Goal: Task Accomplishment & Management: Manage account settings

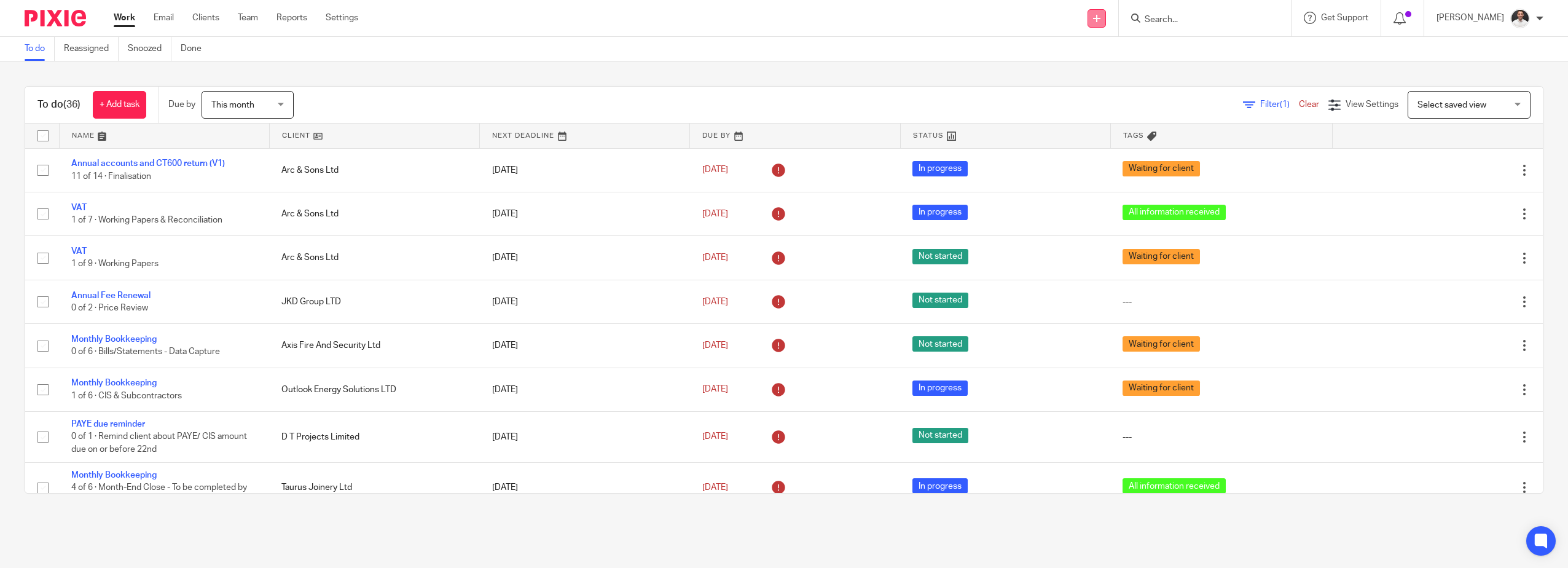
click at [1100, 15] on icon at bounding box center [1097, 18] width 8 height 8
click at [1104, 69] on link "Create task" at bounding box center [1119, 74] width 86 height 18
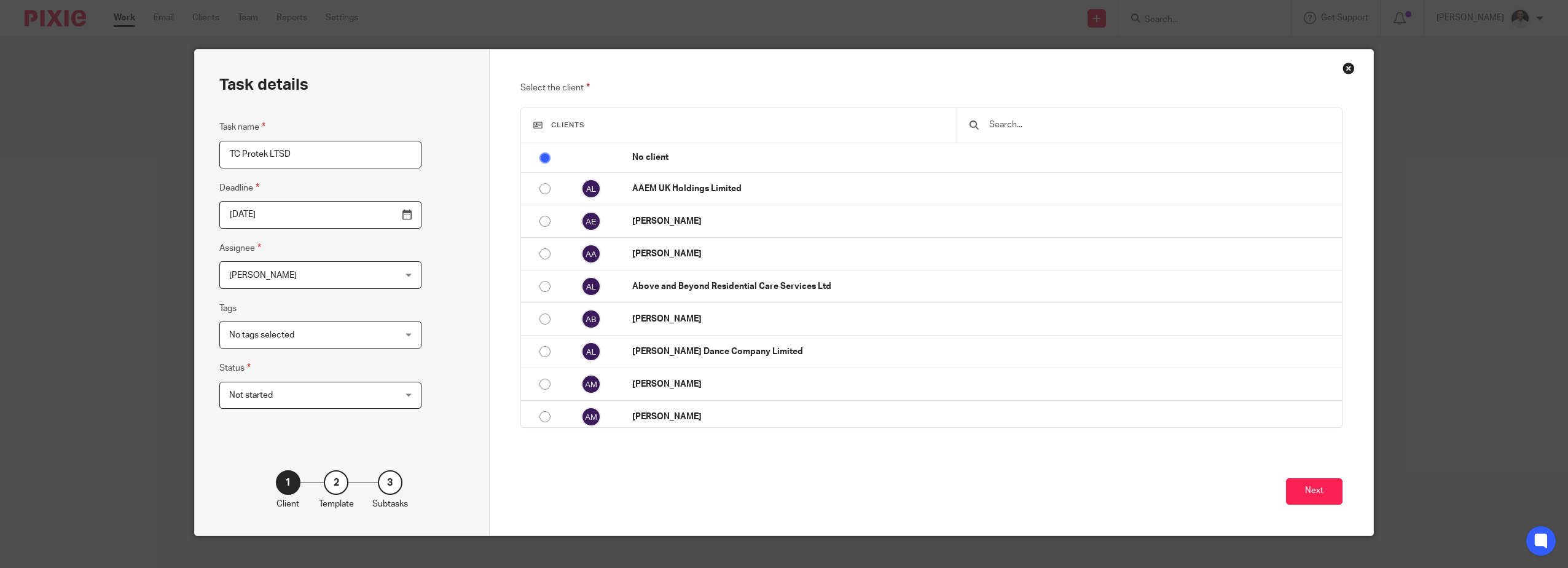
click at [952, 74] on div "Select the client Clients No client AAEM UK Holdings Limited Aaron Elder Abby A…" at bounding box center [931, 292] width 884 height 485
click at [263, 155] on input "TC Protek LTSD" at bounding box center [321, 154] width 202 height 28
type input "TC Protek LTD"
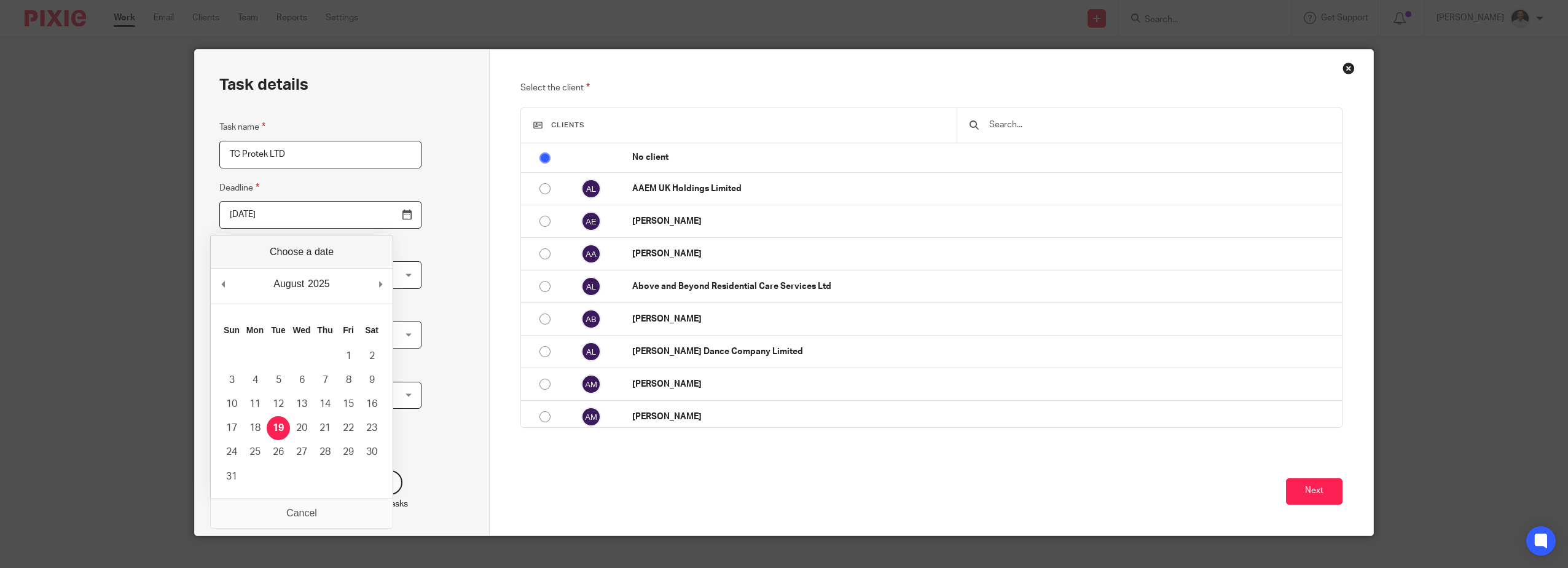
click at [379, 216] on input "2025-08-19" at bounding box center [321, 215] width 202 height 28
type input "2025-08-22"
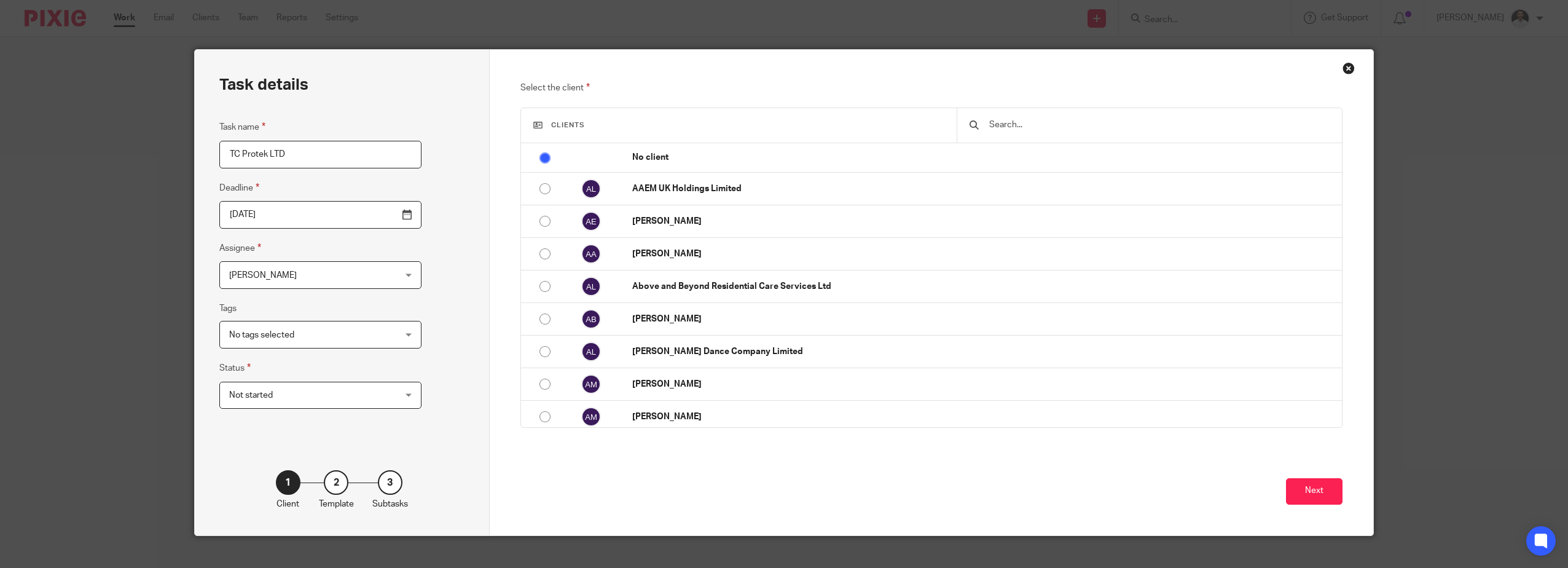
click at [319, 337] on span "No tags selected" at bounding box center [306, 334] width 154 height 26
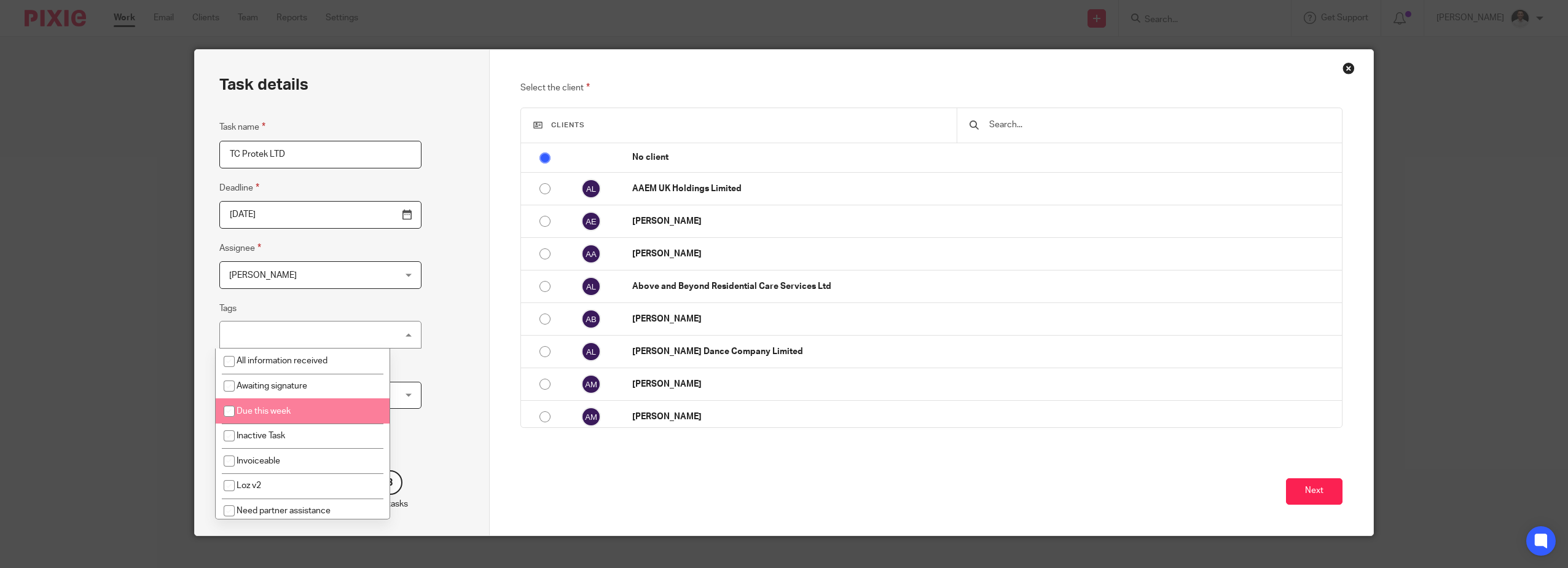
click at [286, 408] on span "Due this week" at bounding box center [263, 411] width 54 height 8
checkbox input "true"
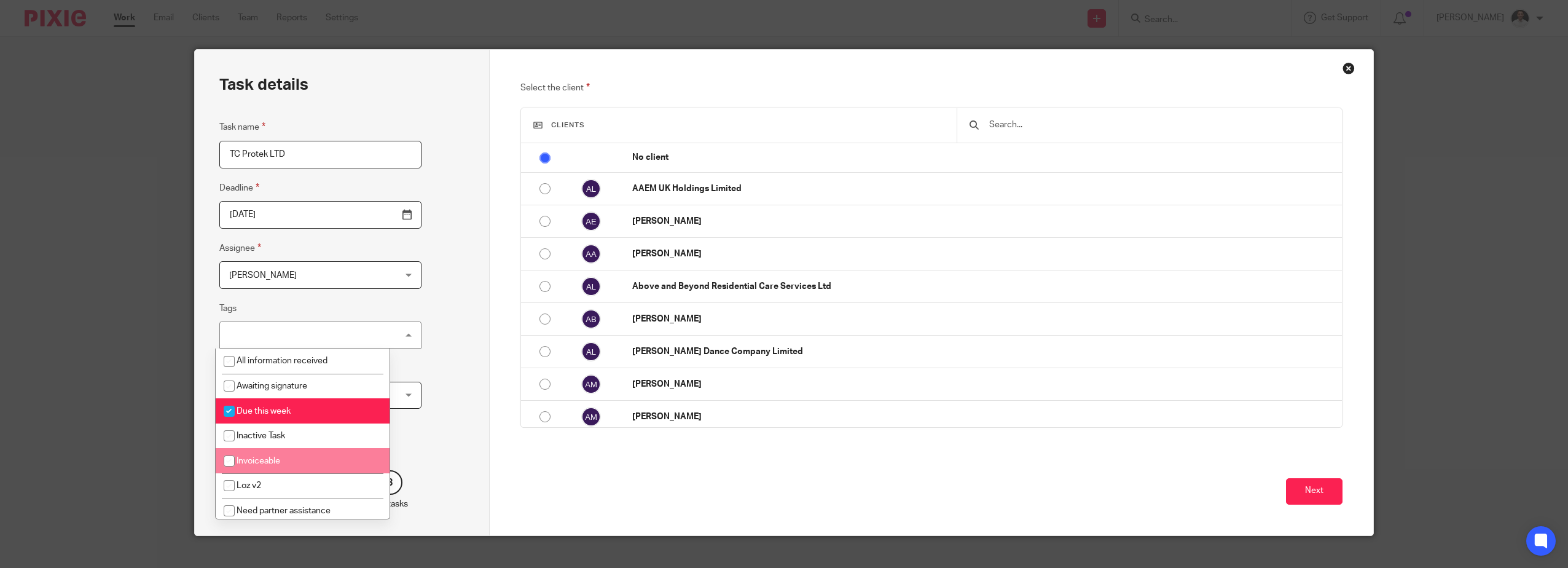
drag, startPoint x: 286, startPoint y: 455, endPoint x: 316, endPoint y: 456, distance: 30.0
click at [287, 455] on li "Invoiceable" at bounding box center [302, 460] width 174 height 25
checkbox input "true"
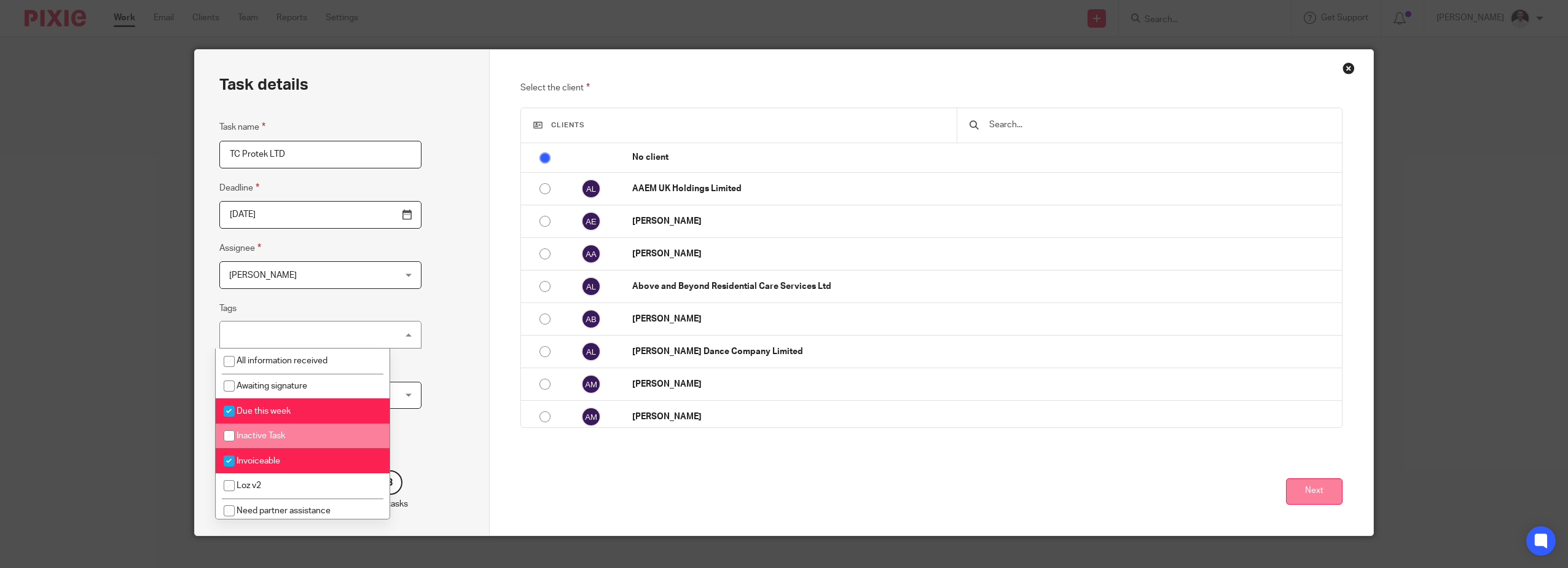
click at [1312, 487] on button "Next" at bounding box center [1315, 491] width 57 height 27
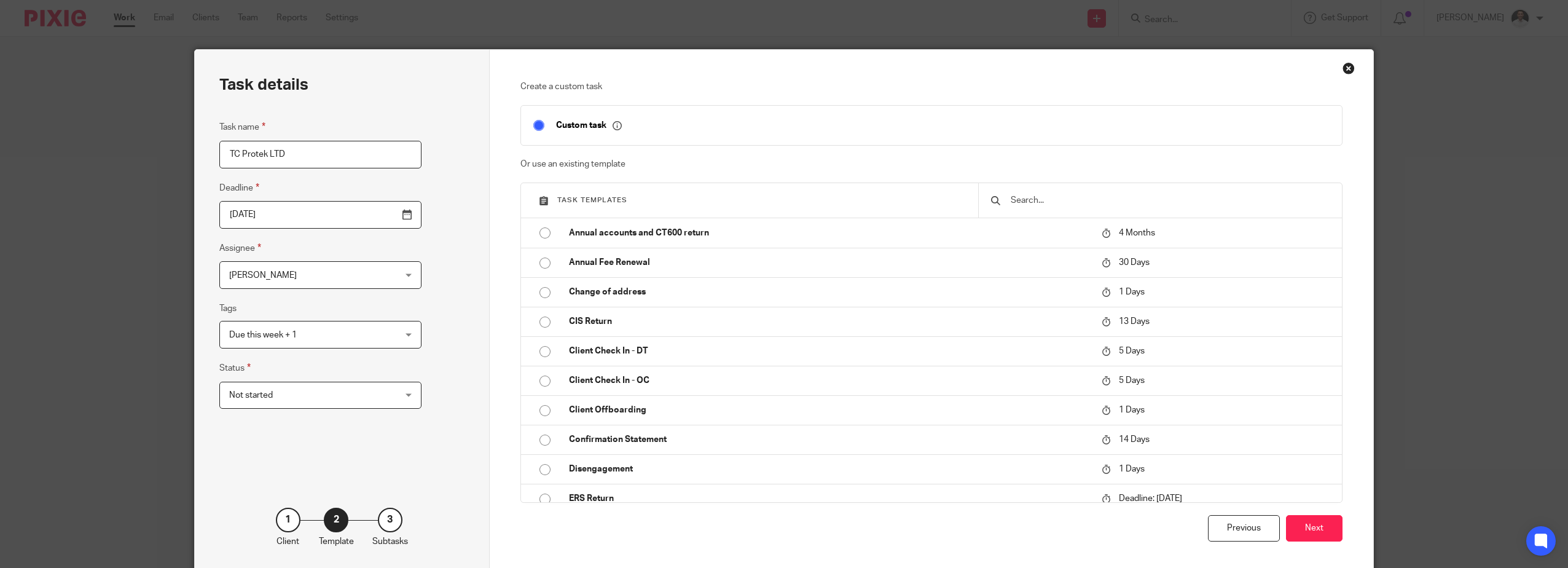
click at [1077, 211] on div at bounding box center [1160, 200] width 363 height 34
click at [1047, 208] on div at bounding box center [1160, 200] width 363 height 34
type input "I"
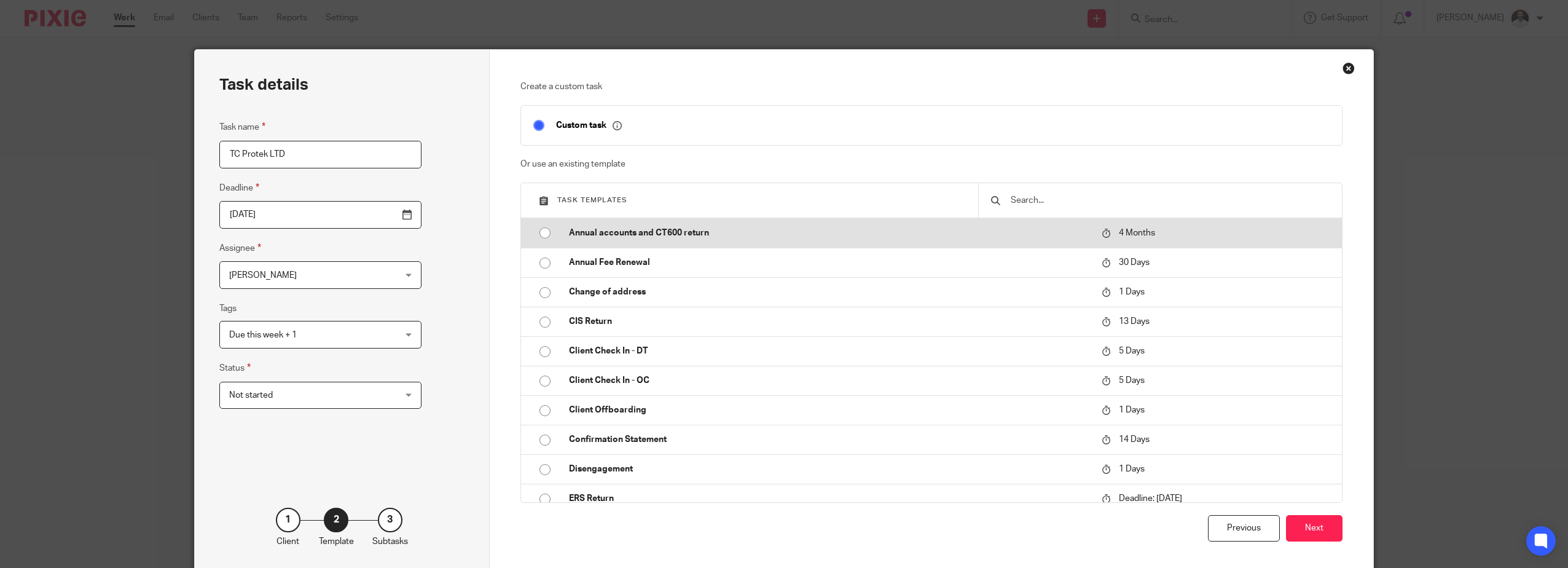
type input "A"
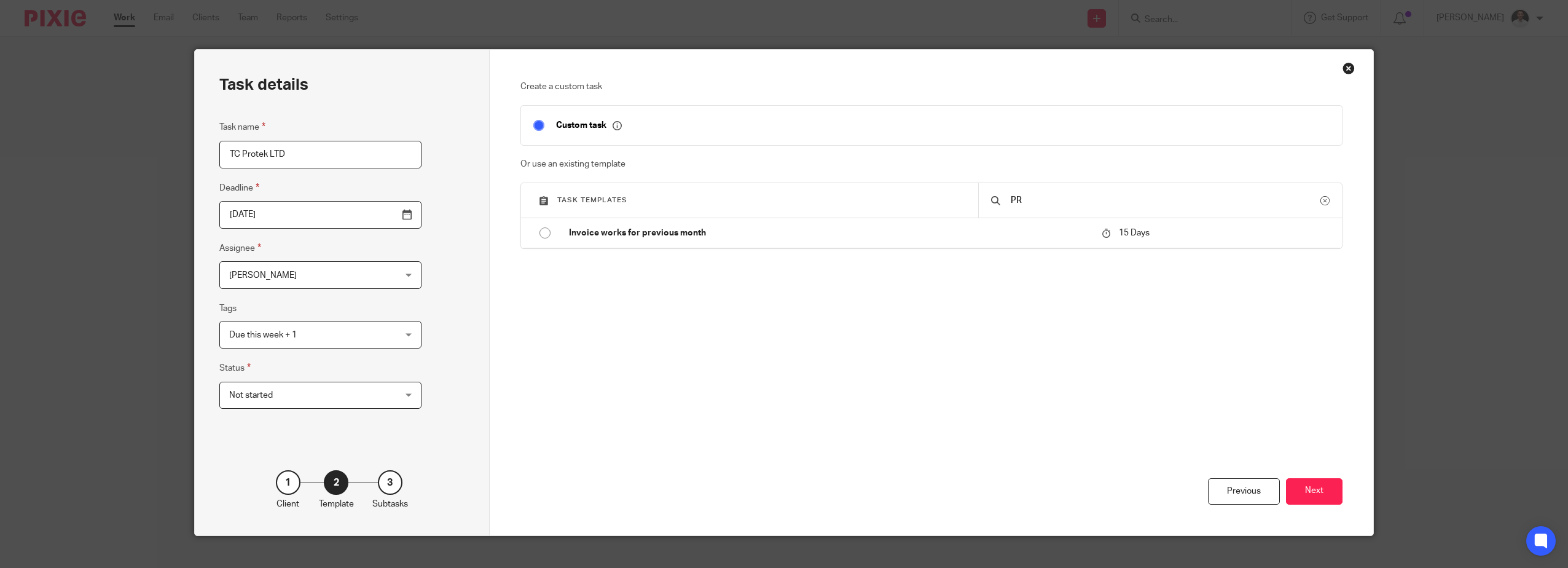
type input "P"
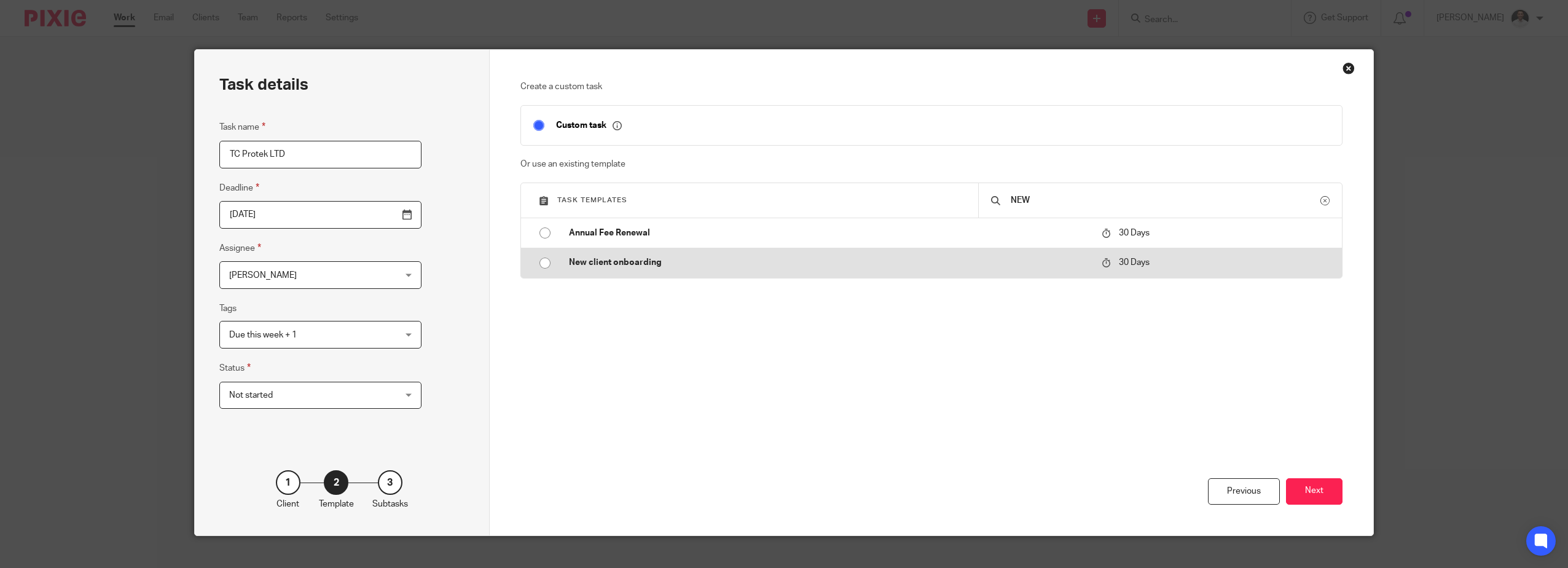
type input "NEW"
click at [643, 259] on p "New client onboarding" at bounding box center [830, 262] width 521 height 13
type input "2025-09-18"
checkbox input "false"
radio input "true"
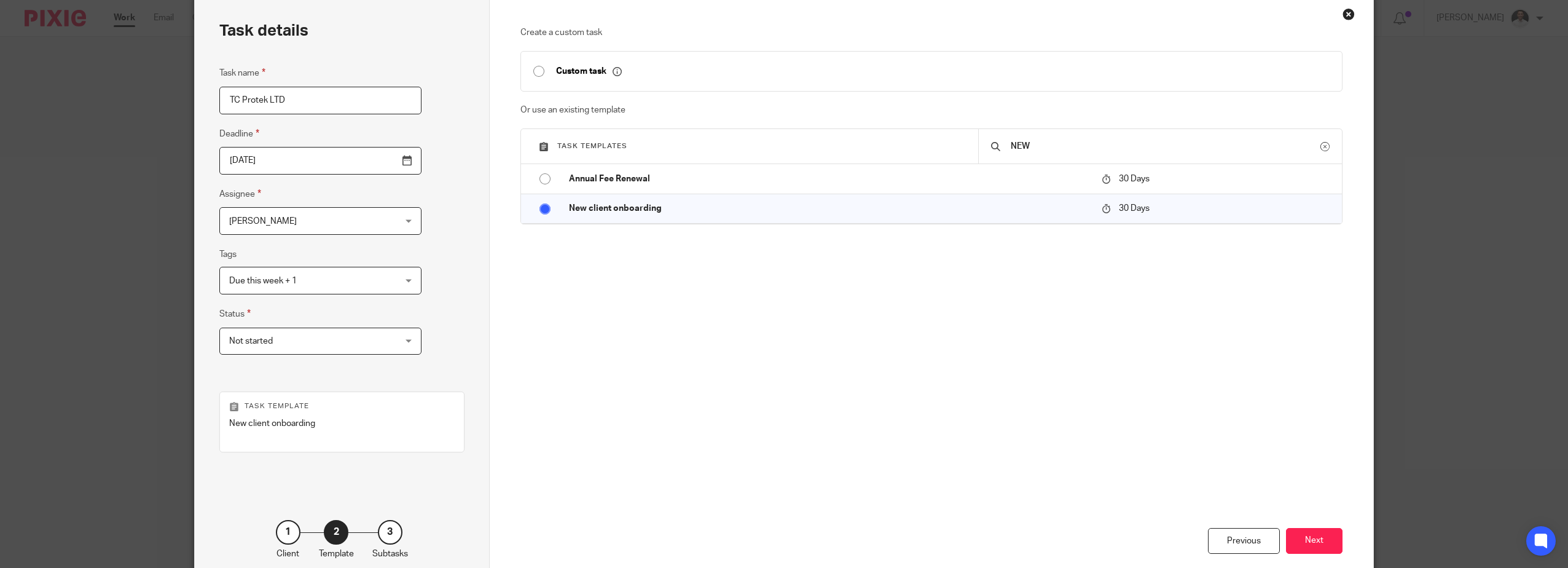
scroll to position [120, 0]
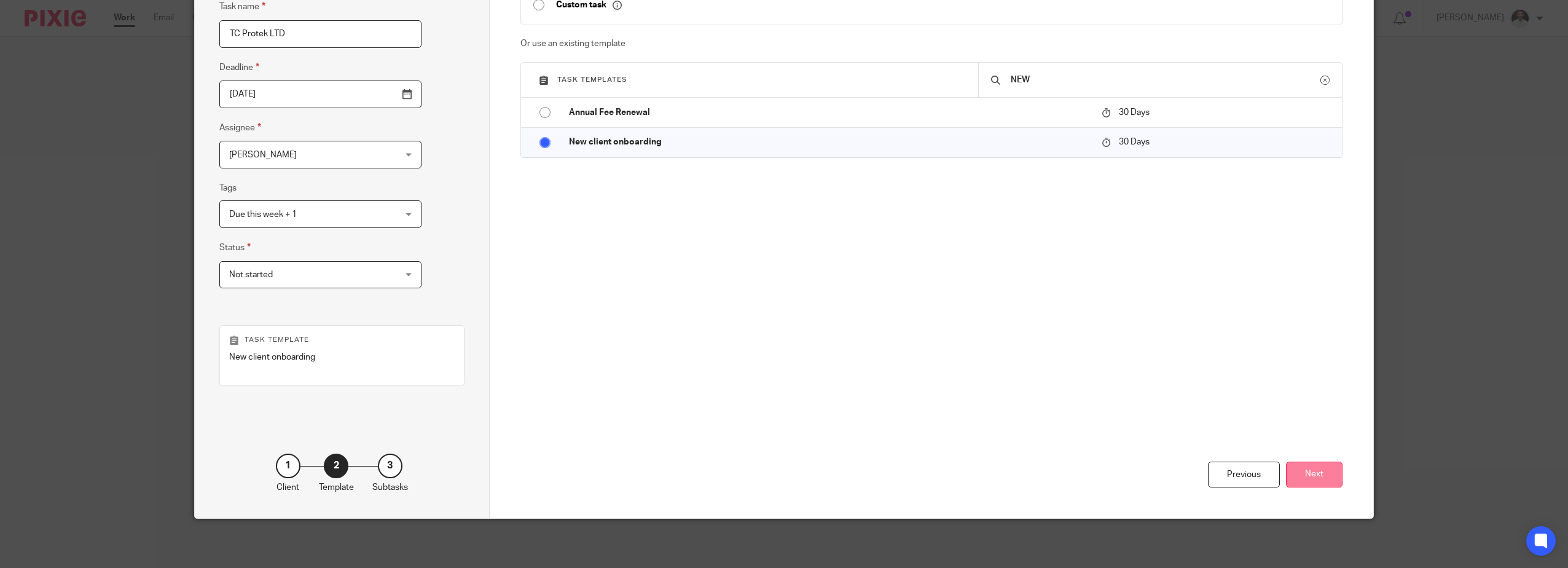
click at [1300, 469] on button "Next" at bounding box center [1315, 474] width 57 height 27
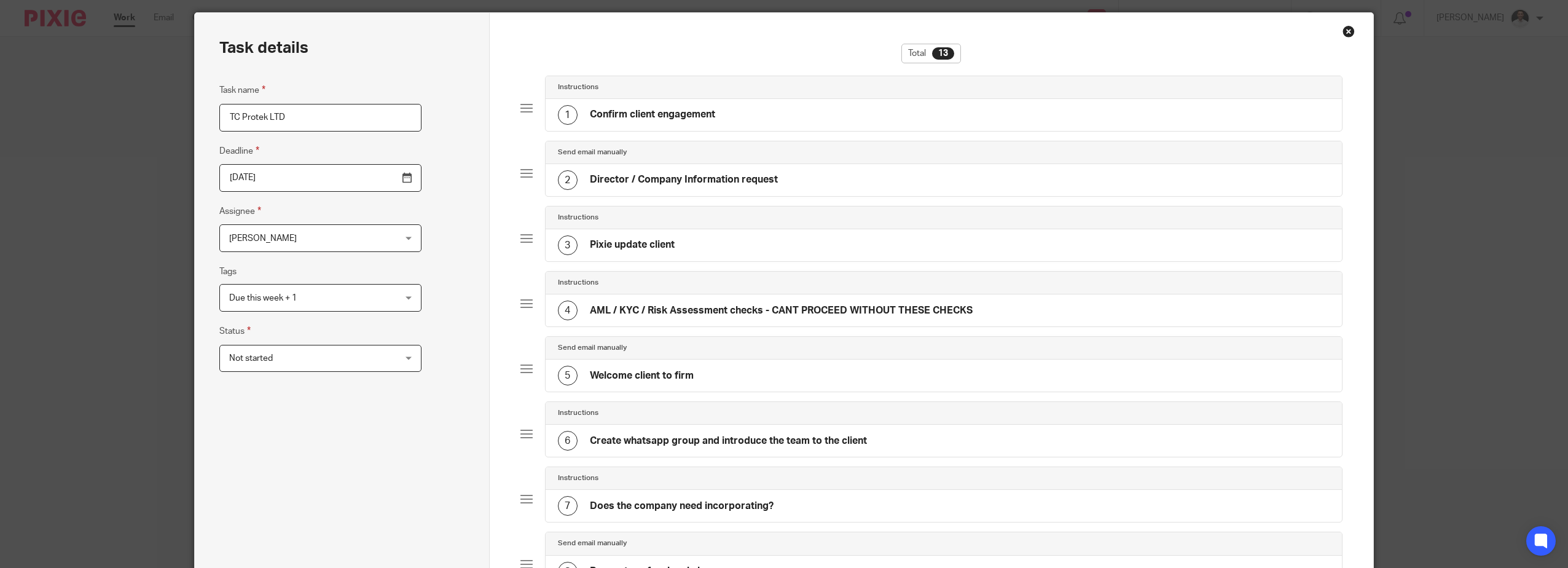
scroll to position [0, 0]
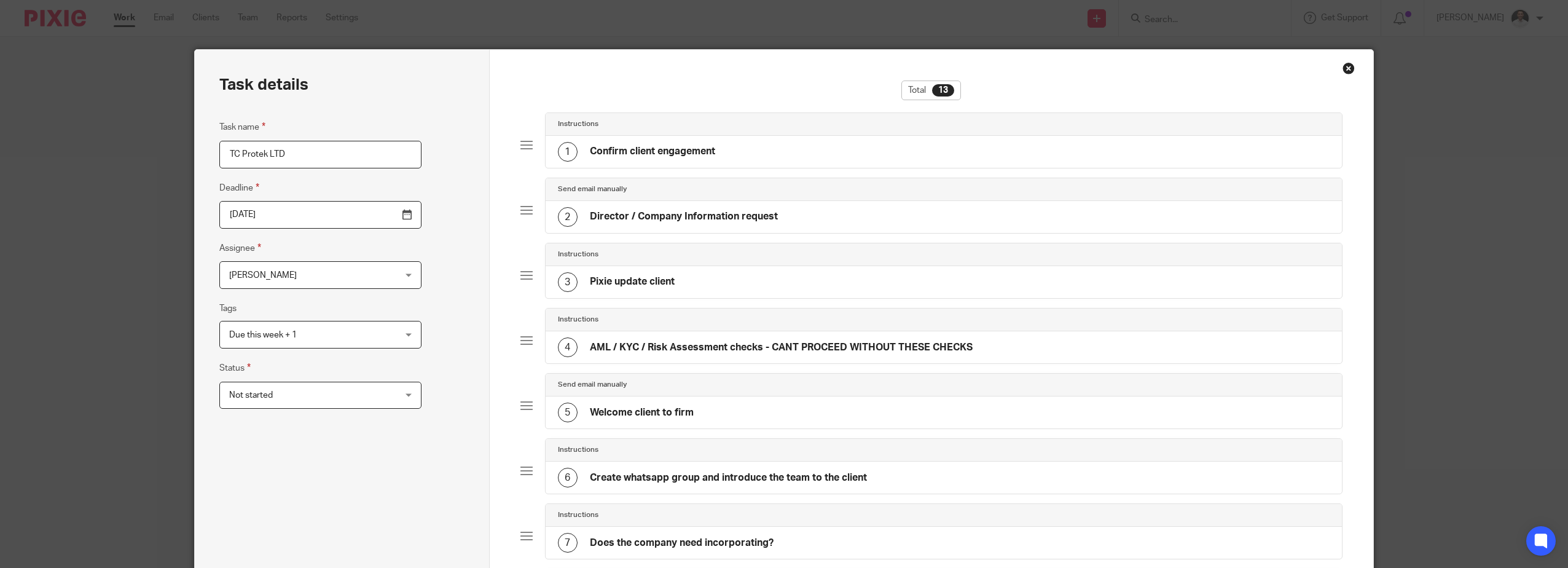
click at [324, 158] on input "TC Protek LTD" at bounding box center [321, 154] width 202 height 28
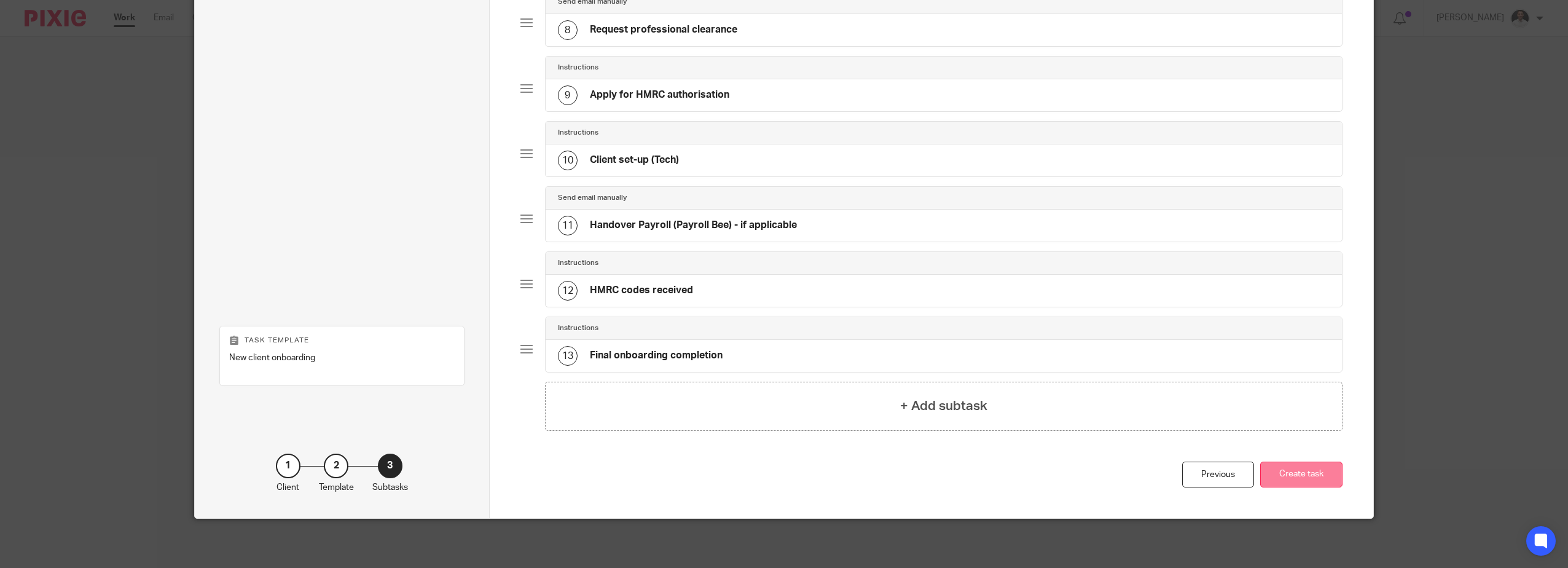
type input "TC Protek LTD - Incorporation"
click at [1300, 484] on button "Create task" at bounding box center [1302, 474] width 83 height 27
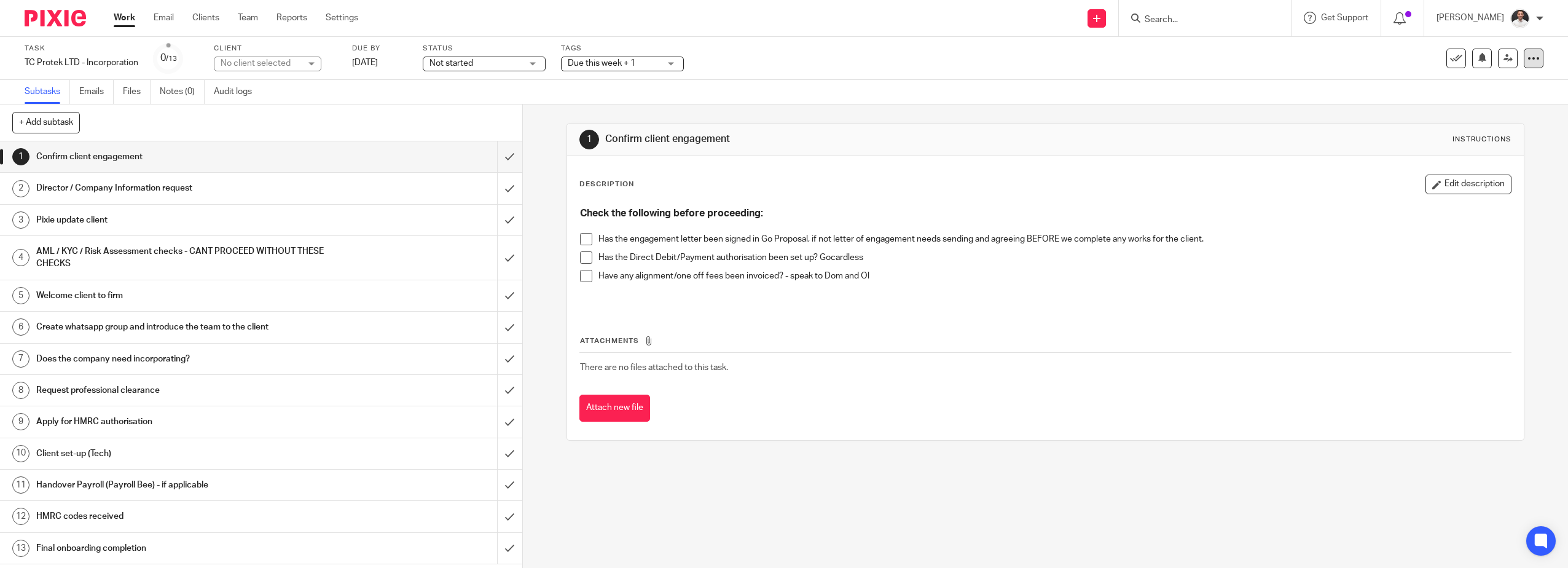
click at [1524, 57] on div at bounding box center [1534, 58] width 20 height 20
click at [180, 96] on link "Notes (0)" at bounding box center [182, 92] width 45 height 24
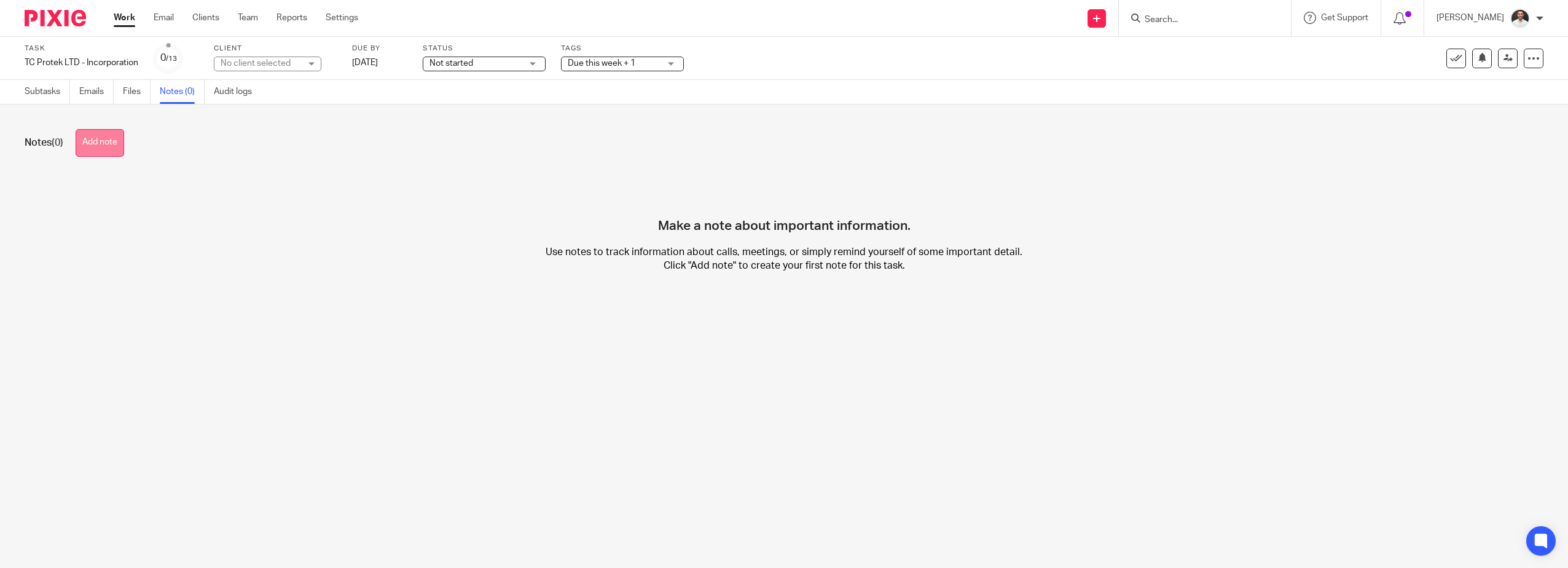
click at [96, 143] on button "Add note" at bounding box center [99, 142] width 48 height 28
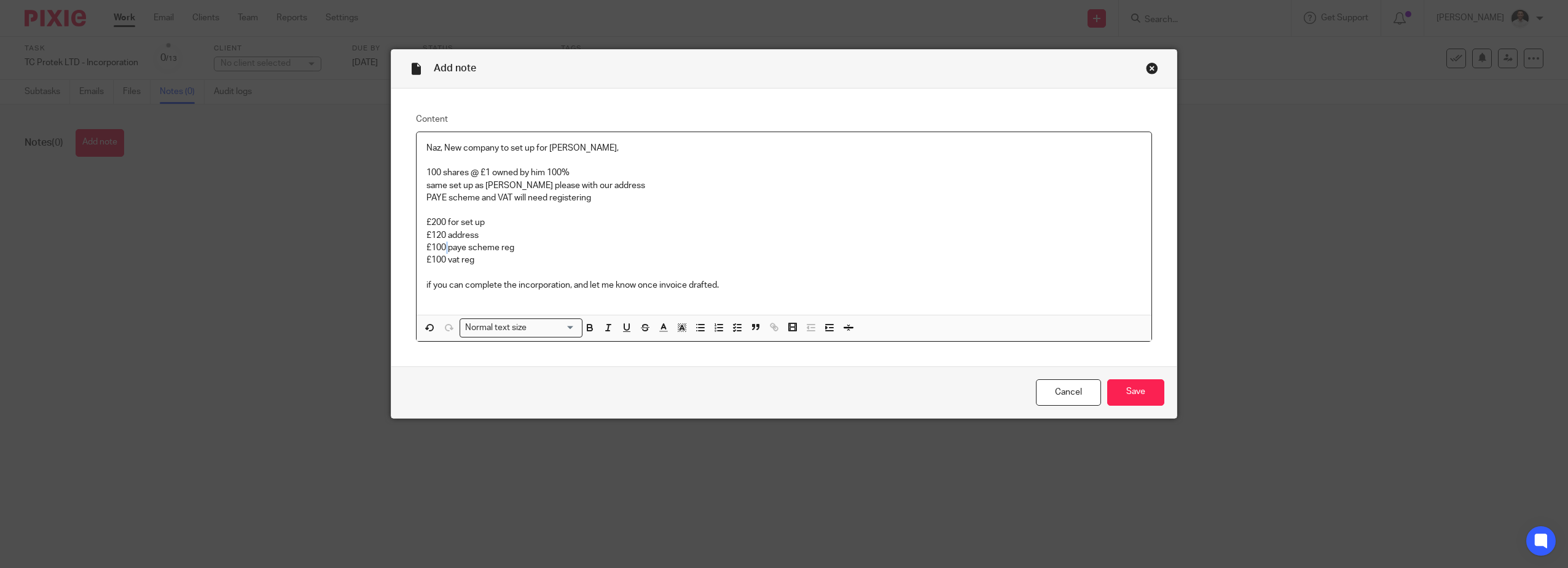
click at [442, 250] on p "£100 paye scheme reg" at bounding box center [784, 247] width 715 height 13
click at [493, 267] on p at bounding box center [784, 272] width 715 height 13
click at [1145, 386] on input "Save" at bounding box center [1135, 393] width 57 height 27
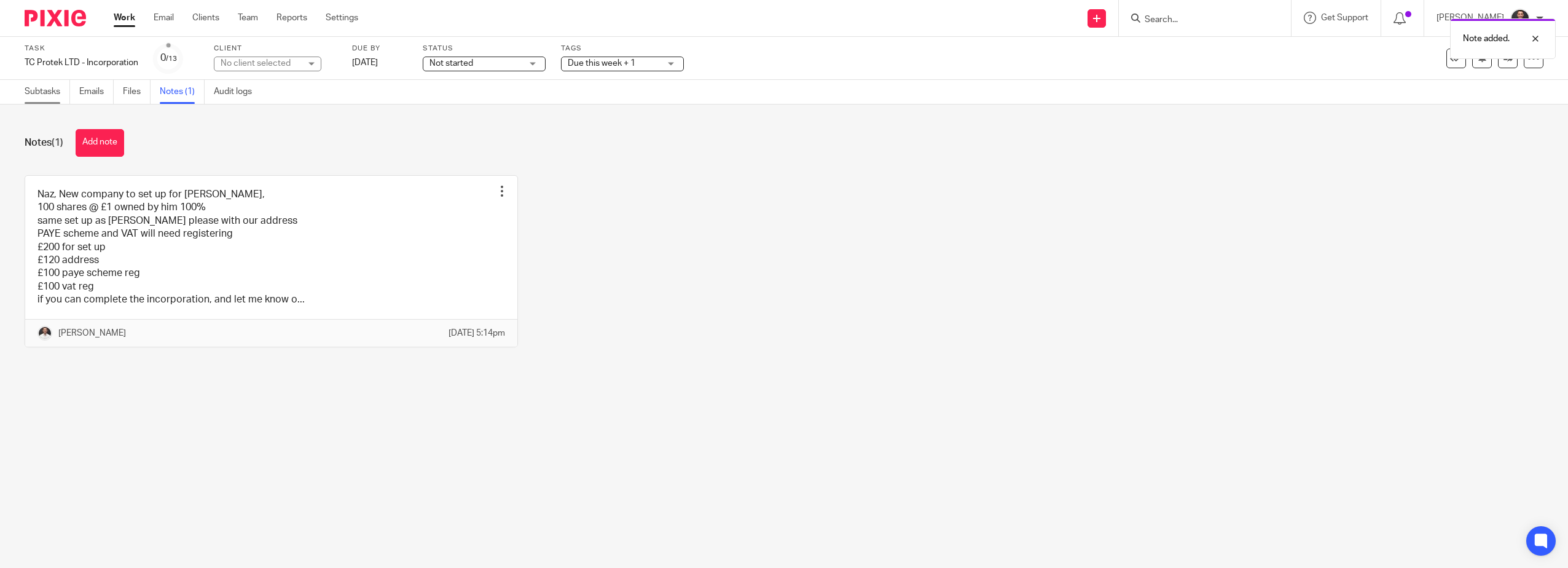
click at [57, 94] on link "Subtasks" at bounding box center [47, 92] width 45 height 24
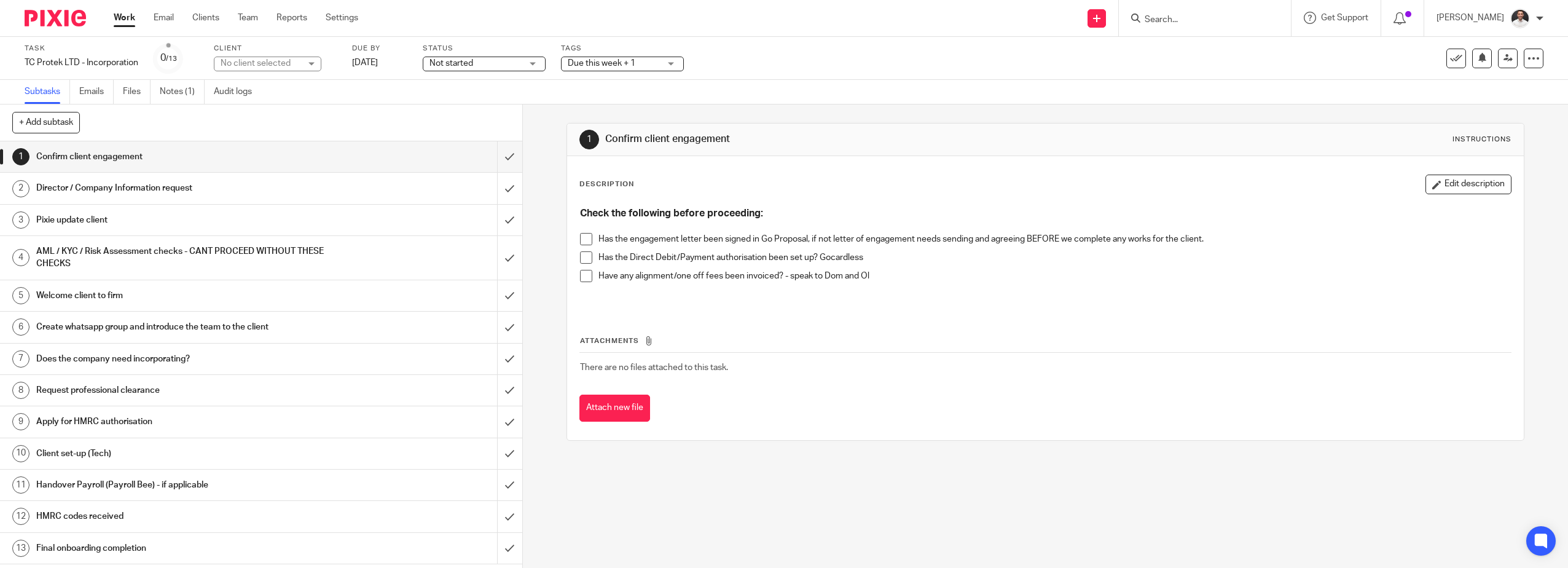
click at [43, 18] on img at bounding box center [55, 18] width 62 height 17
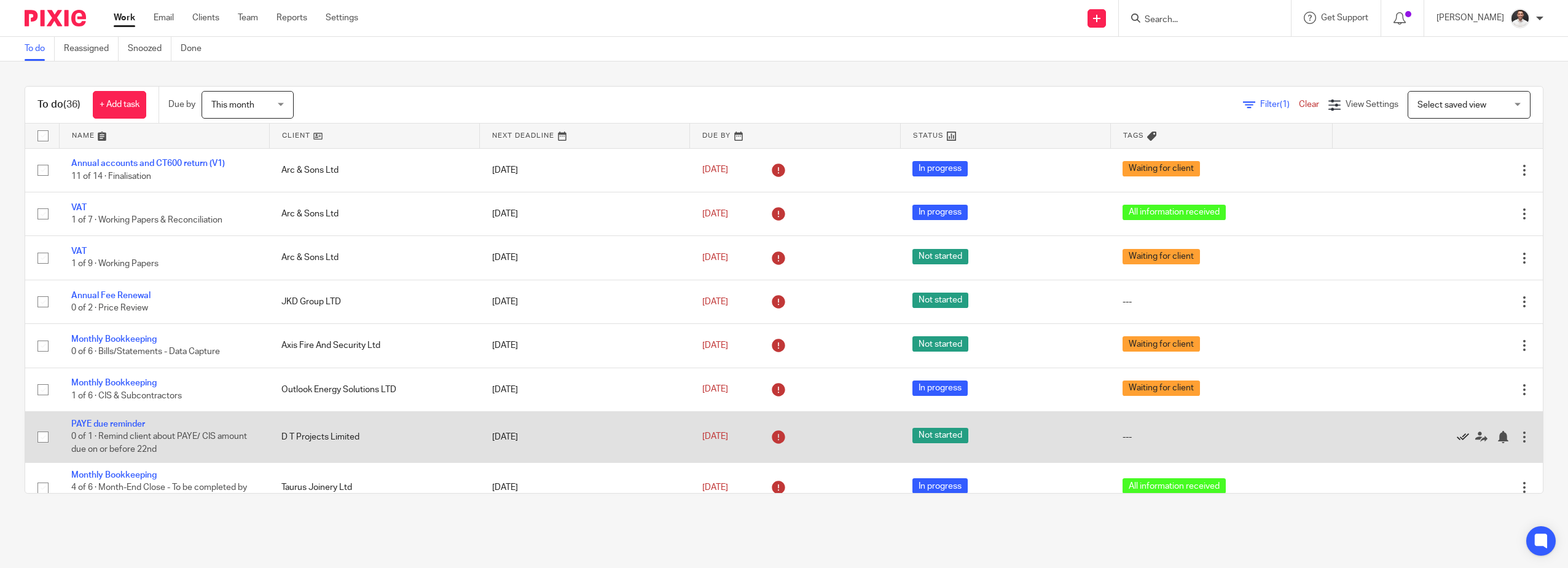
click at [1457, 435] on icon at bounding box center [1463, 437] width 13 height 13
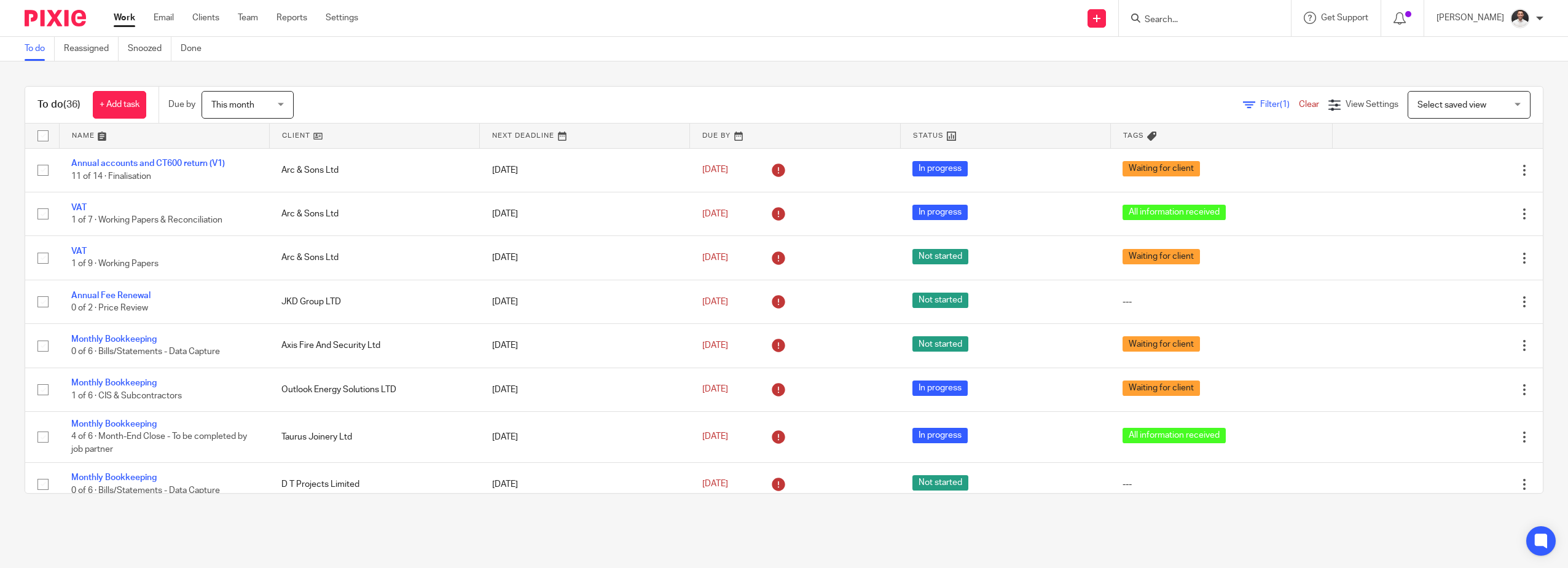
click at [720, 43] on div "To do Reassigned Snoozed Done" at bounding box center [784, 48] width 1568 height 24
drag, startPoint x: 496, startPoint y: 13, endPoint x: 490, endPoint y: 1, distance: 13.4
click at [496, 13] on div "Send new email Create task Add client Request signature Get Support Contact via…" at bounding box center [972, 18] width 1191 height 36
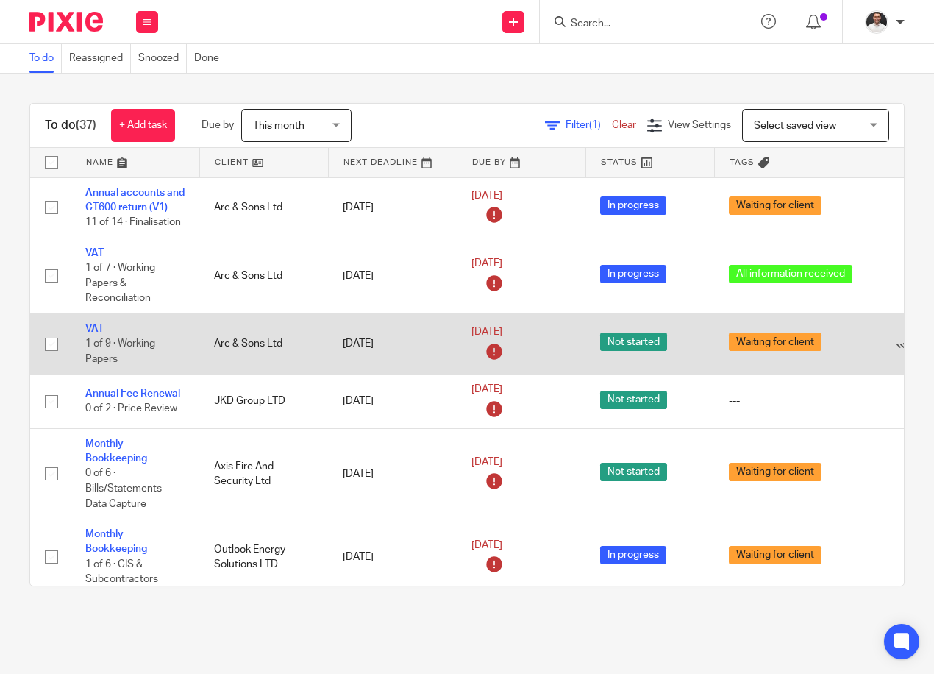
click at [408, 648] on main "To do Reassigned Snoozed Done To do (37) + Add task Due by This month This mont…" at bounding box center [467, 337] width 934 height 674
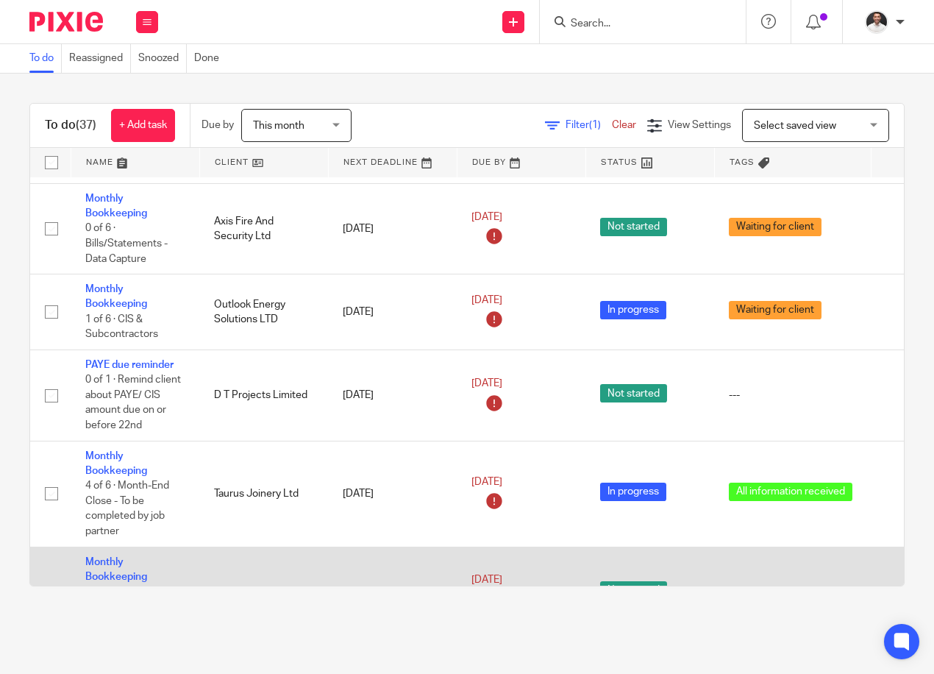
scroll to position [491, 0]
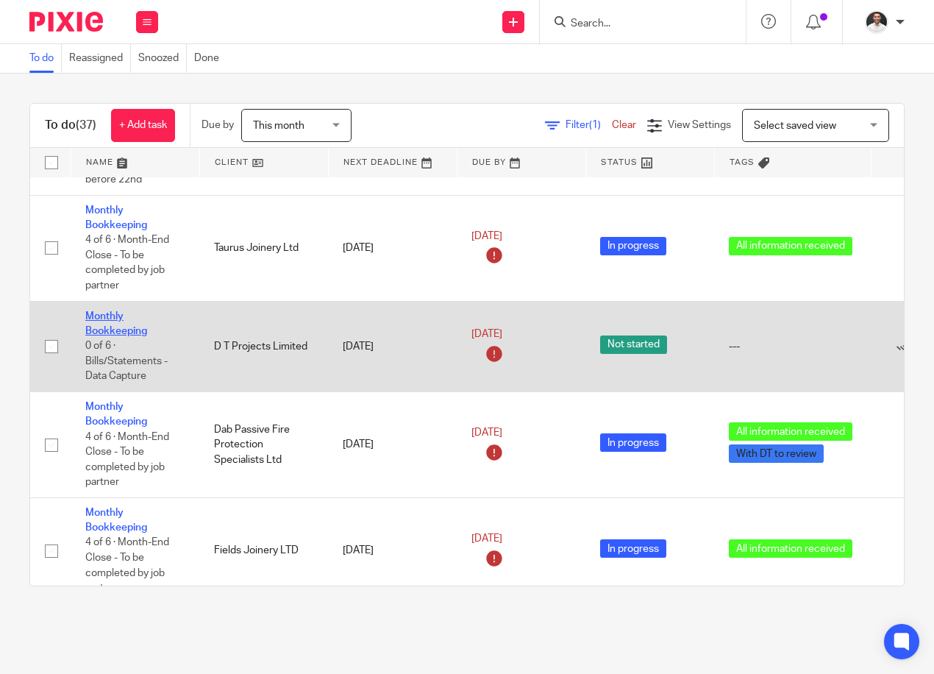
click at [108, 328] on link "Monthly Bookkeeping" at bounding box center [116, 323] width 62 height 25
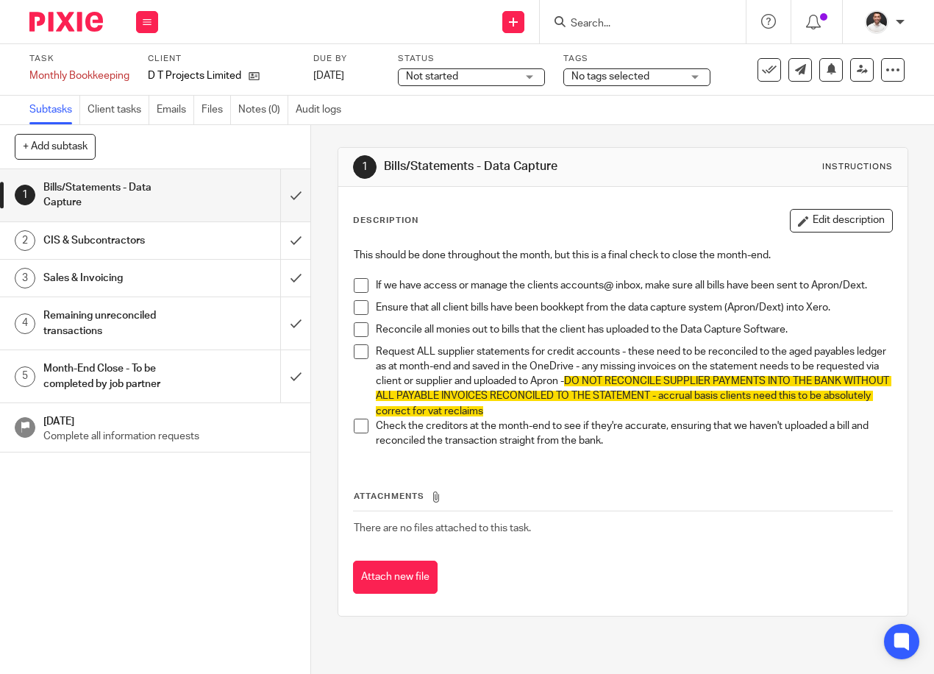
click at [357, 288] on span at bounding box center [361, 285] width 15 height 15
click at [359, 310] on span at bounding box center [361, 307] width 15 height 15
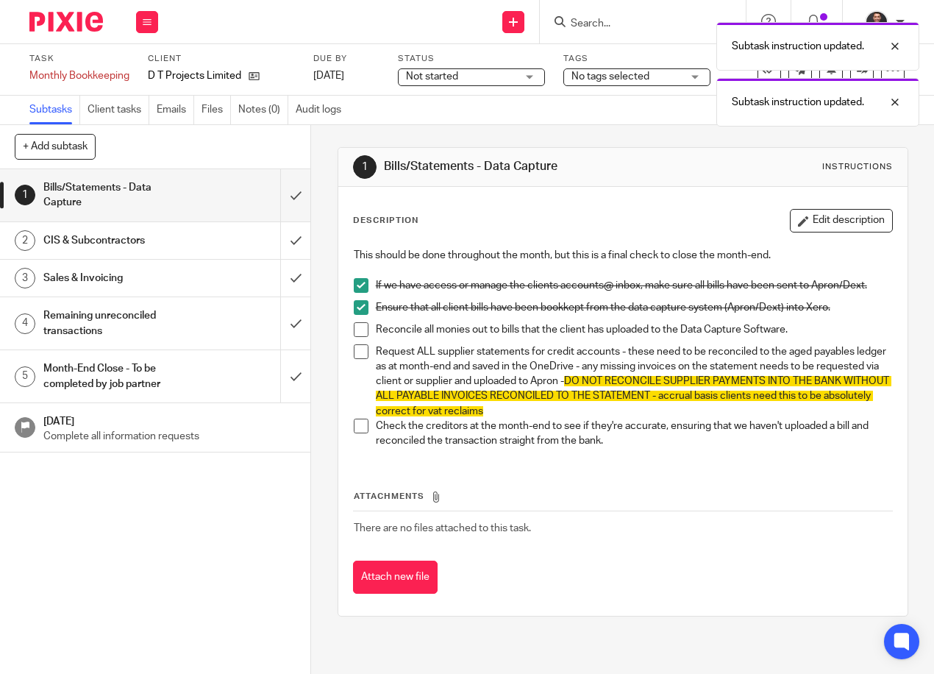
click at [354, 327] on span at bounding box center [361, 329] width 15 height 15
click at [354, 349] on span at bounding box center [361, 351] width 15 height 15
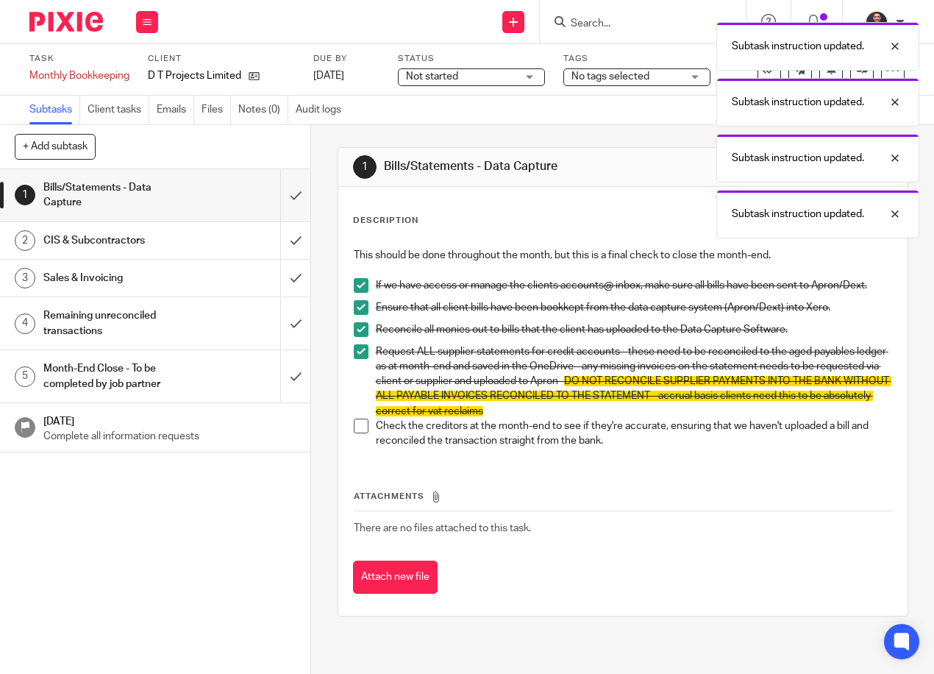
click at [355, 427] on span at bounding box center [361, 426] width 15 height 15
click at [613, 76] on div "Subtask instruction updated. Subtask instruction updated. Subtask instruction u…" at bounding box center [693, 155] width 452 height 280
click at [454, 266] on p at bounding box center [623, 270] width 538 height 15
click at [687, 77] on div "Subtask instruction updated. Subtask instruction updated. Subtask instruction u…" at bounding box center [693, 155] width 452 height 280
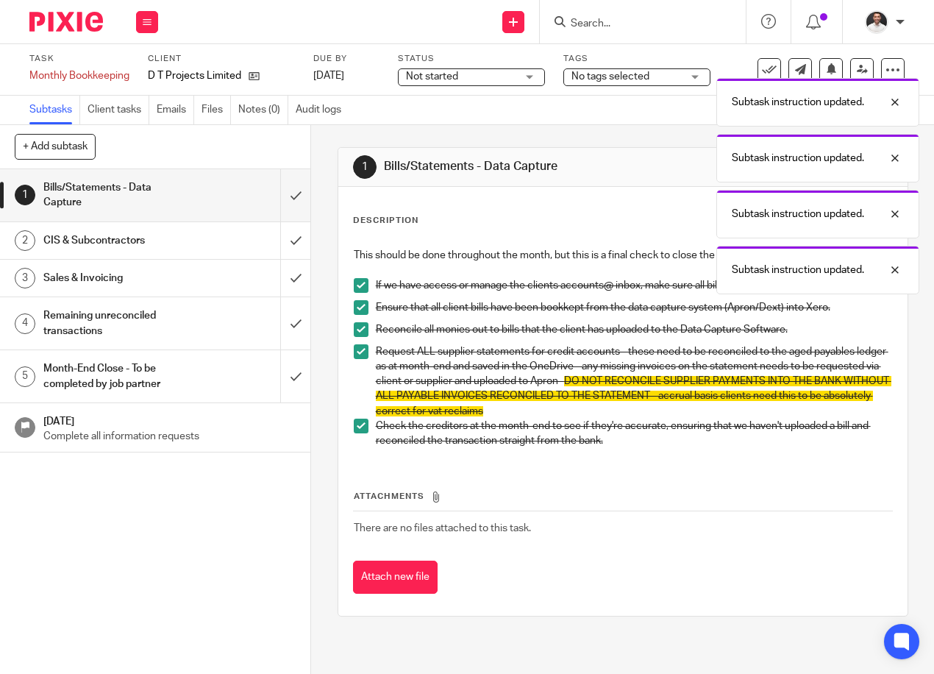
click at [619, 85] on div "Subtask instruction updated. Subtask instruction updated. Subtask instruction u…" at bounding box center [693, 155] width 452 height 280
click at [644, 79] on div "Subtask instruction updated. Subtask instruction updated. Subtask instruction u…" at bounding box center [693, 127] width 452 height 224
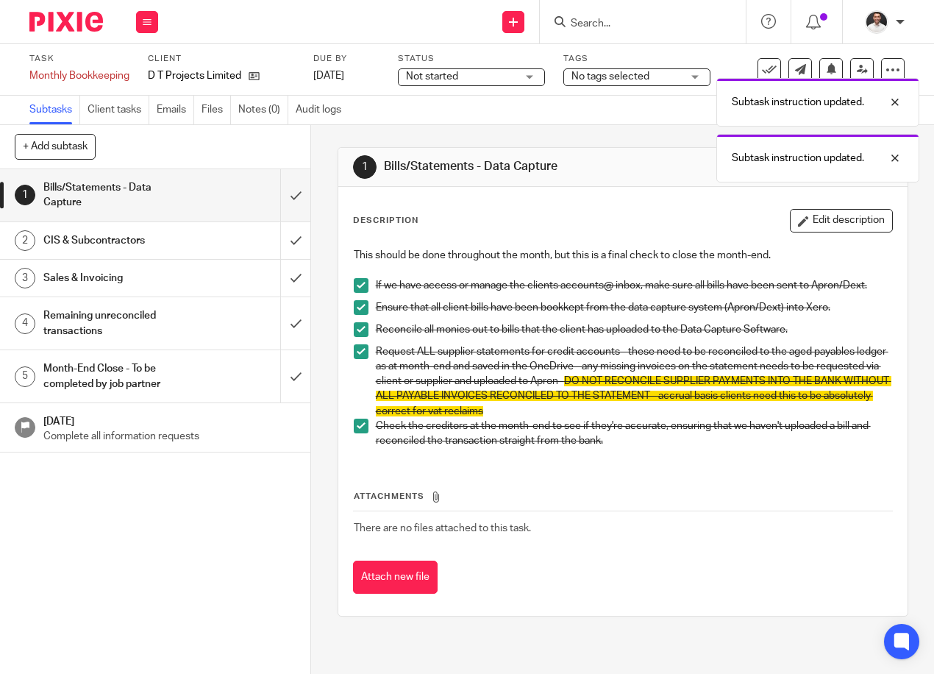
click at [681, 82] on div "Subtask instruction updated. Subtask instruction updated. Subtask instruction u…" at bounding box center [693, 99] width 452 height 168
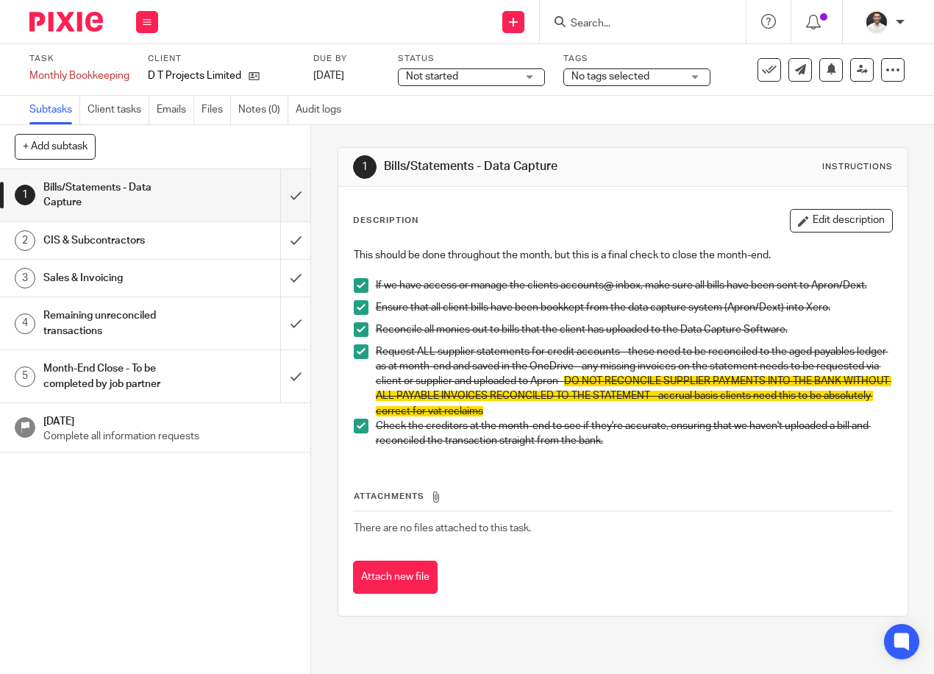
click at [675, 74] on span "No tags selected" at bounding box center [627, 76] width 110 height 15
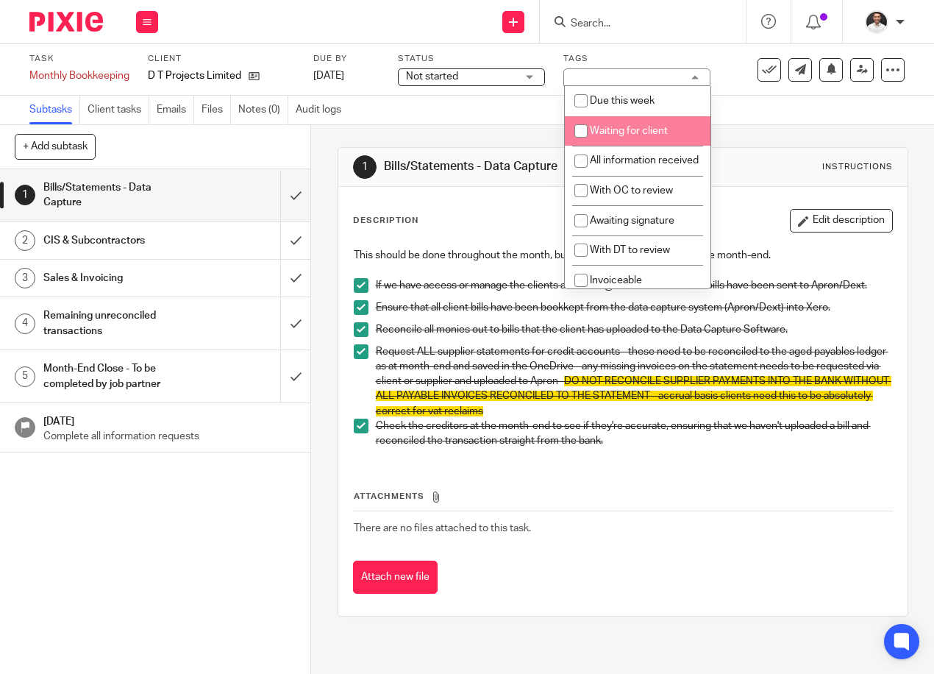
click at [645, 124] on li "Waiting for client" at bounding box center [638, 131] width 146 height 30
checkbox input "true"
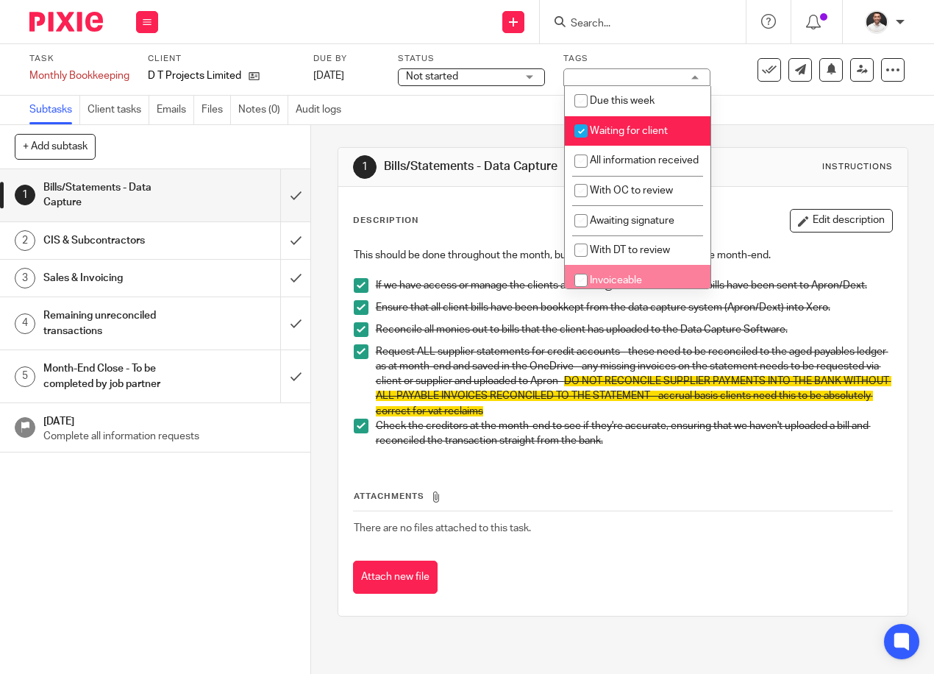
click at [519, 77] on div "Not started Not started" at bounding box center [471, 77] width 147 height 18
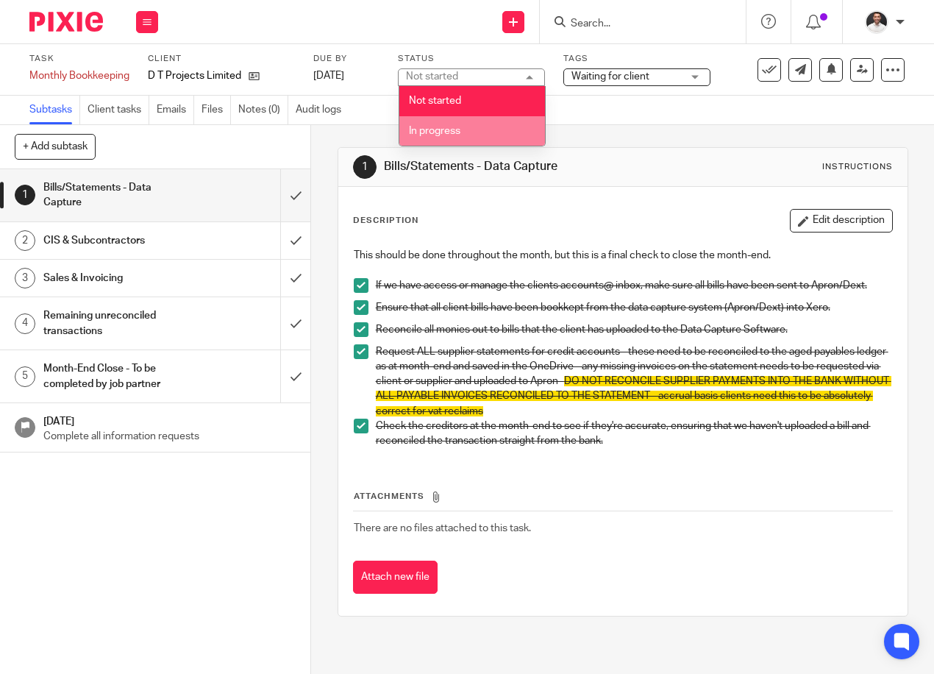
click at [480, 135] on li "In progress" at bounding box center [472, 131] width 146 height 30
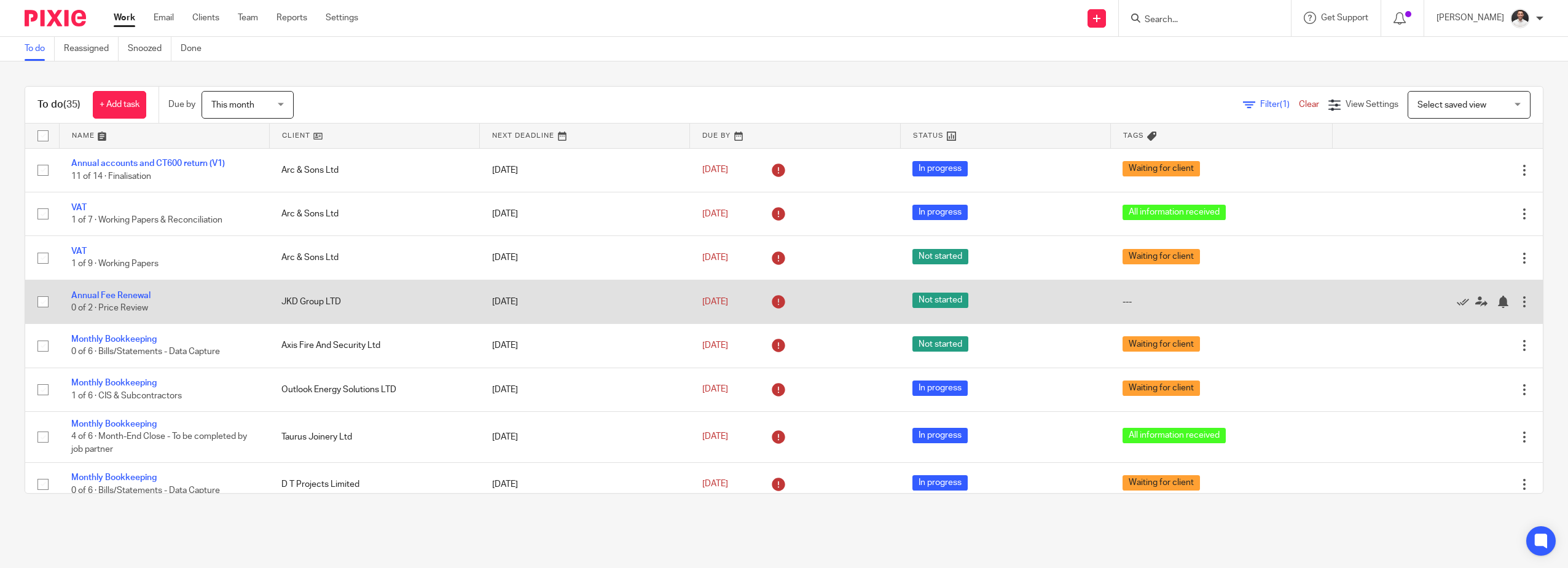
click at [45, 302] on input "checkbox" at bounding box center [43, 302] width 23 height 23
checkbox input "true"
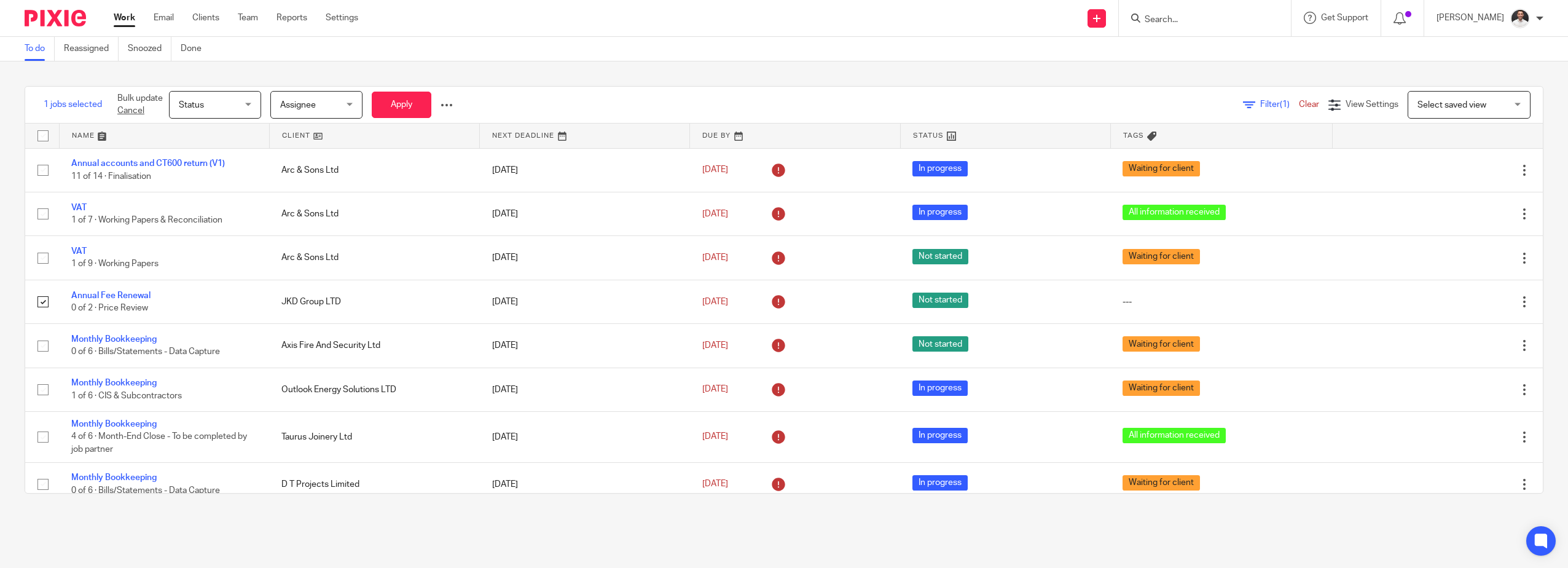
click at [456, 97] on div "Bulk update Cancel Status Status Status Not started In progress Done Assignee A…" at bounding box center [285, 104] width 354 height 36
click at [450, 105] on div at bounding box center [446, 104] width 13 height 13
click at [429, 129] on span "Update Tags" at bounding box center [428, 132] width 47 height 8
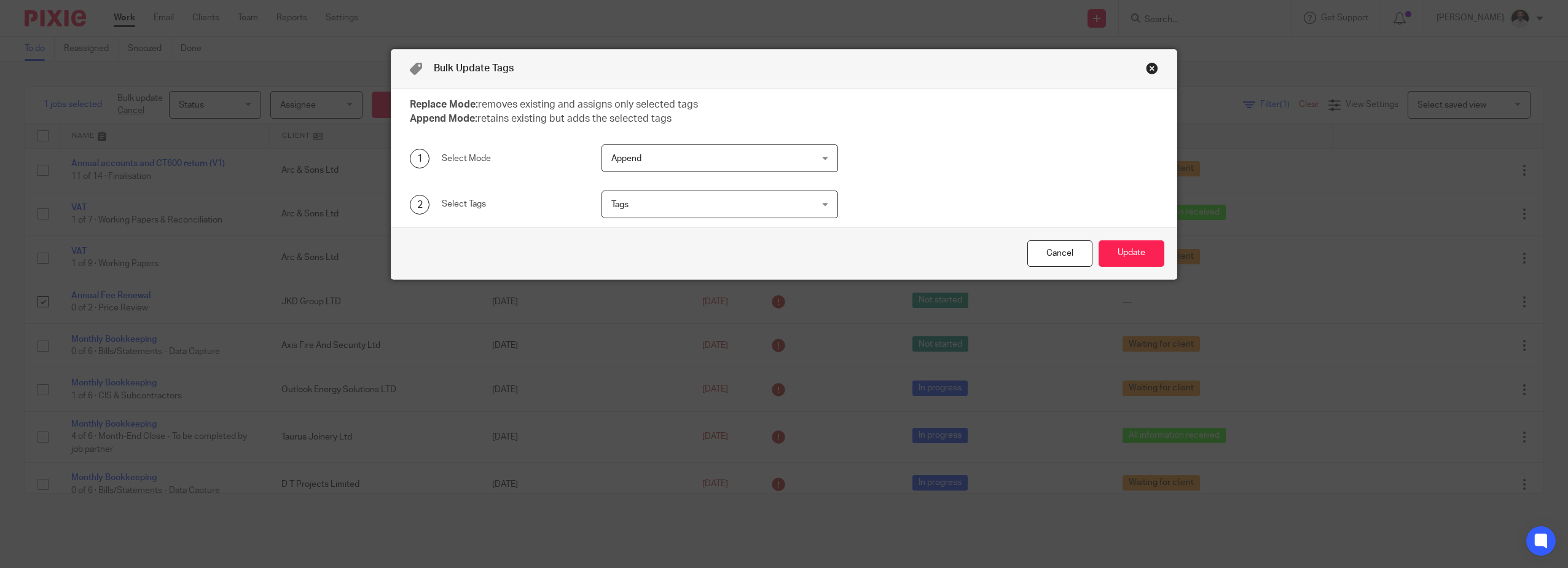
click at [659, 213] on span "Tags" at bounding box center [702, 204] width 181 height 26
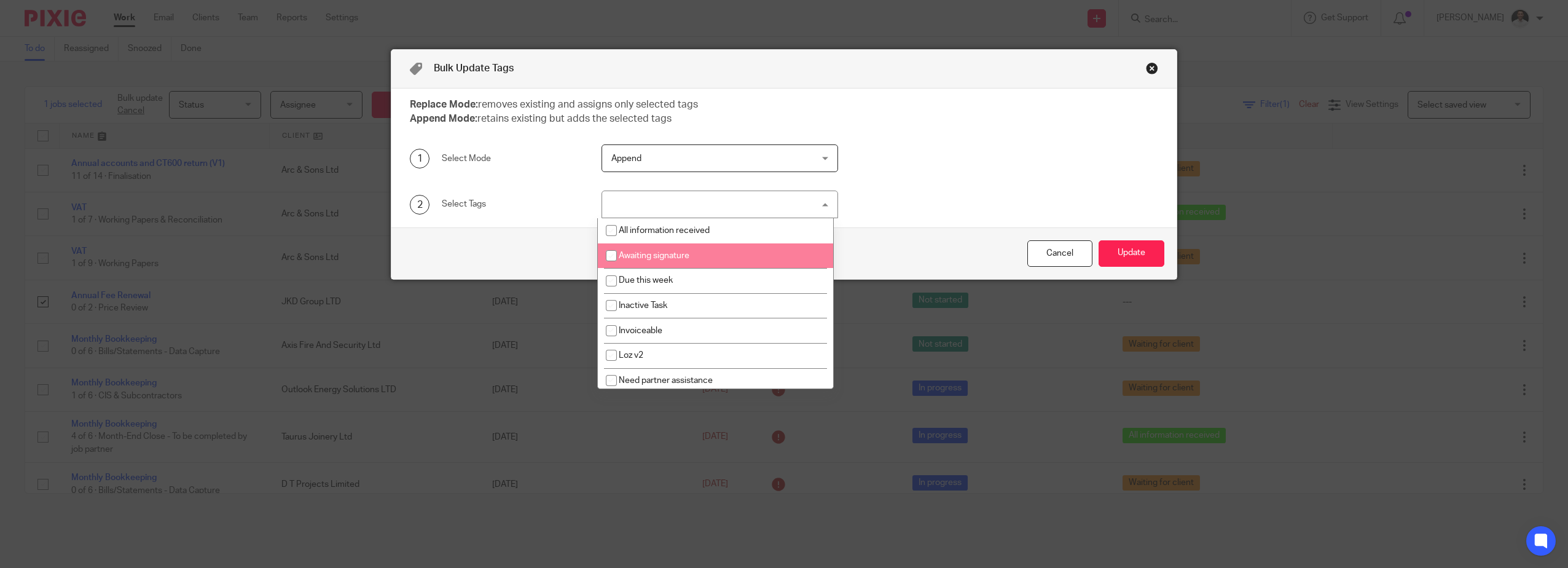
click at [664, 276] on span "Due this week" at bounding box center [646, 280] width 54 height 8
checkbox input "true"
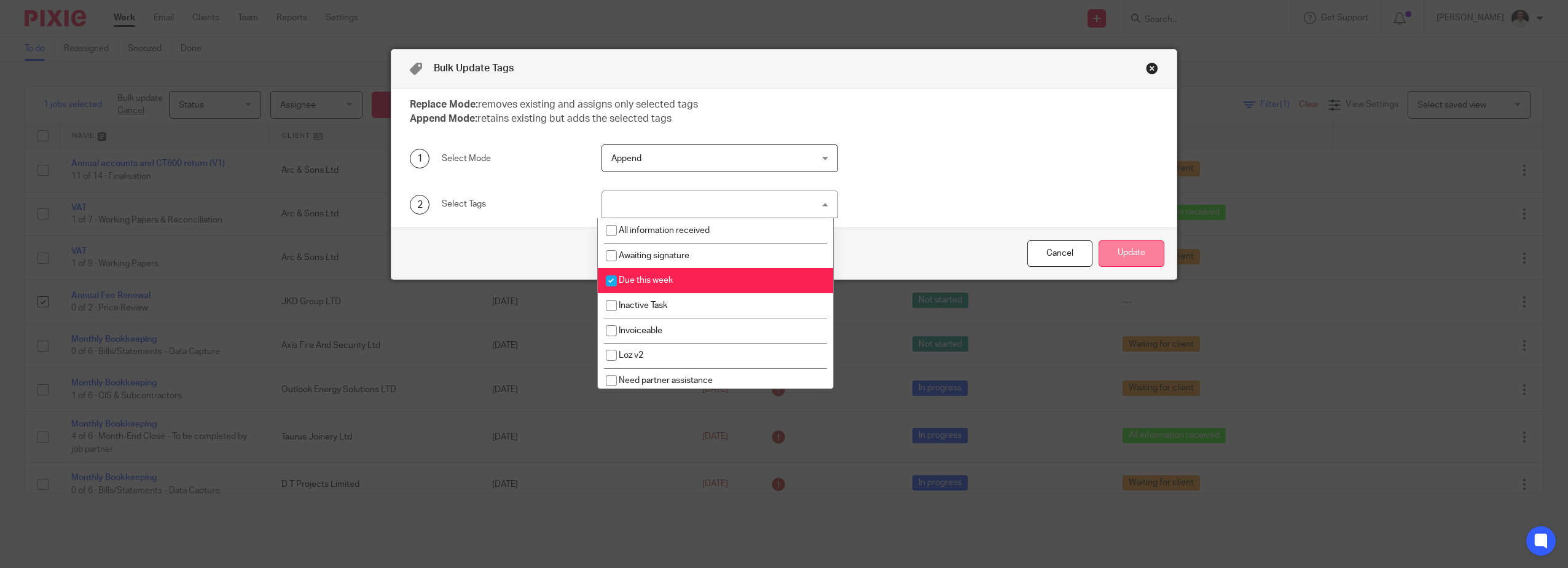
click at [779, 251] on button "Update" at bounding box center [1131, 254] width 66 height 27
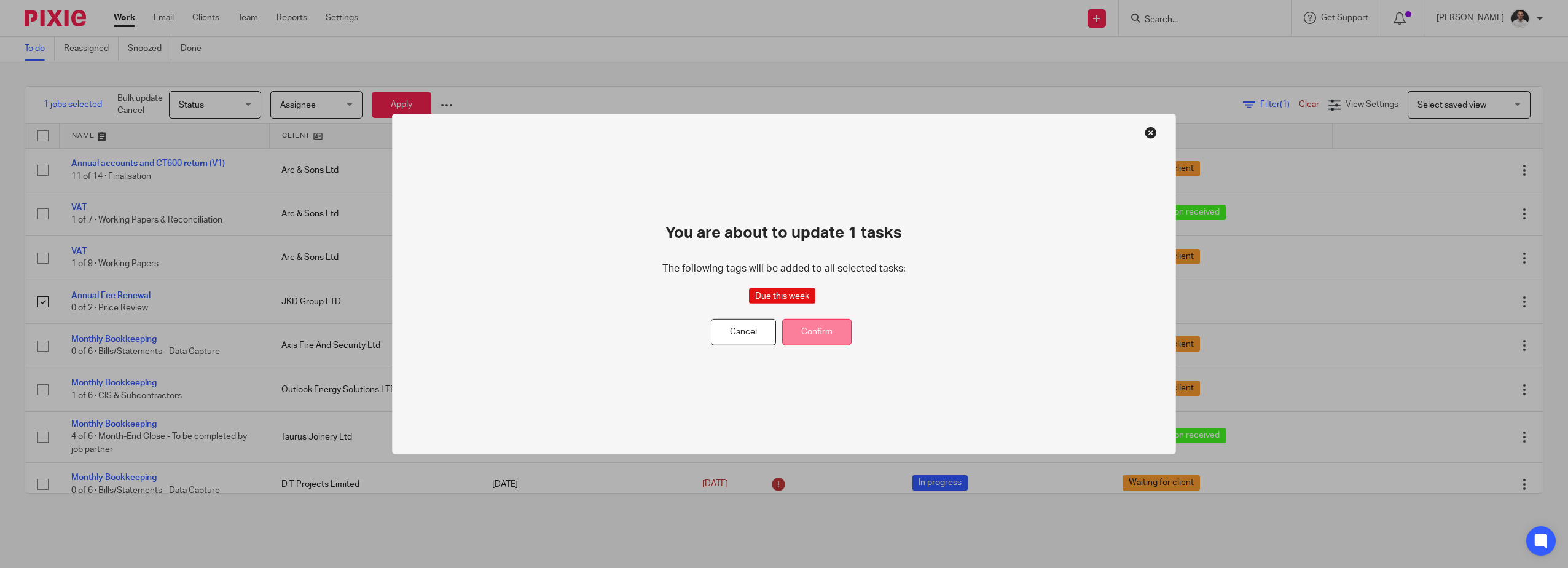
click at [779, 324] on button "Confirm" at bounding box center [816, 332] width 69 height 27
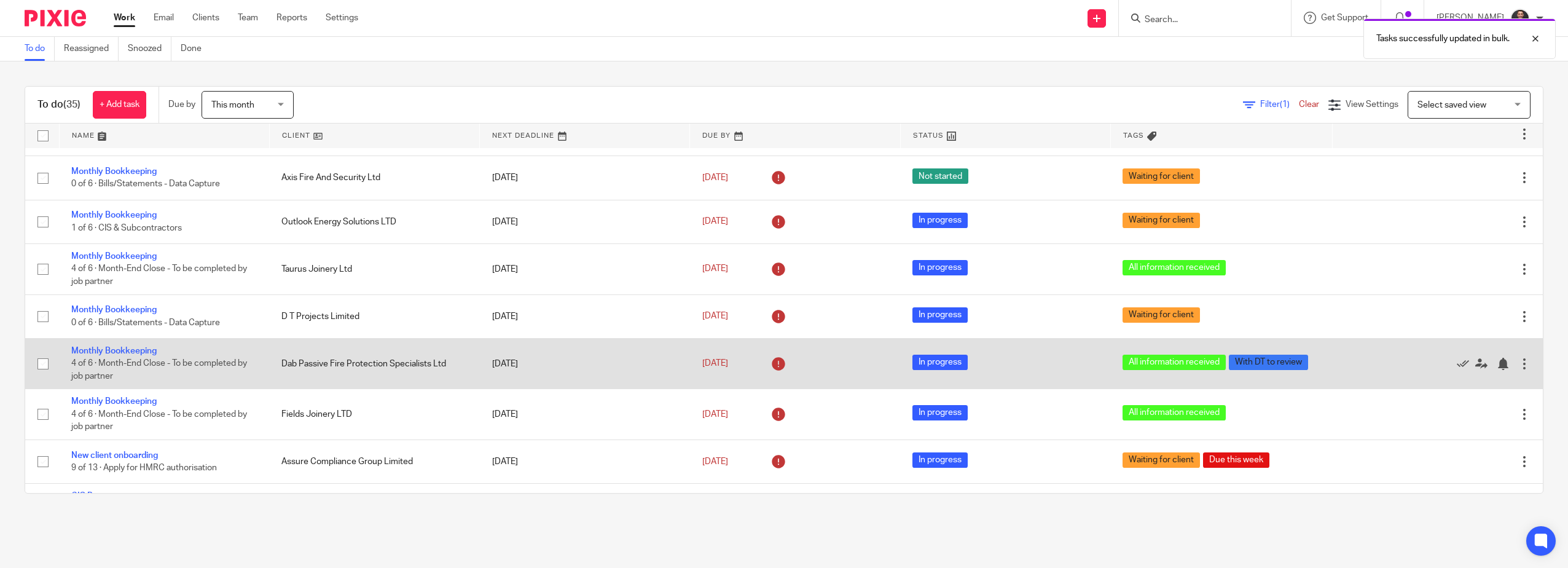
scroll to position [205, 0]
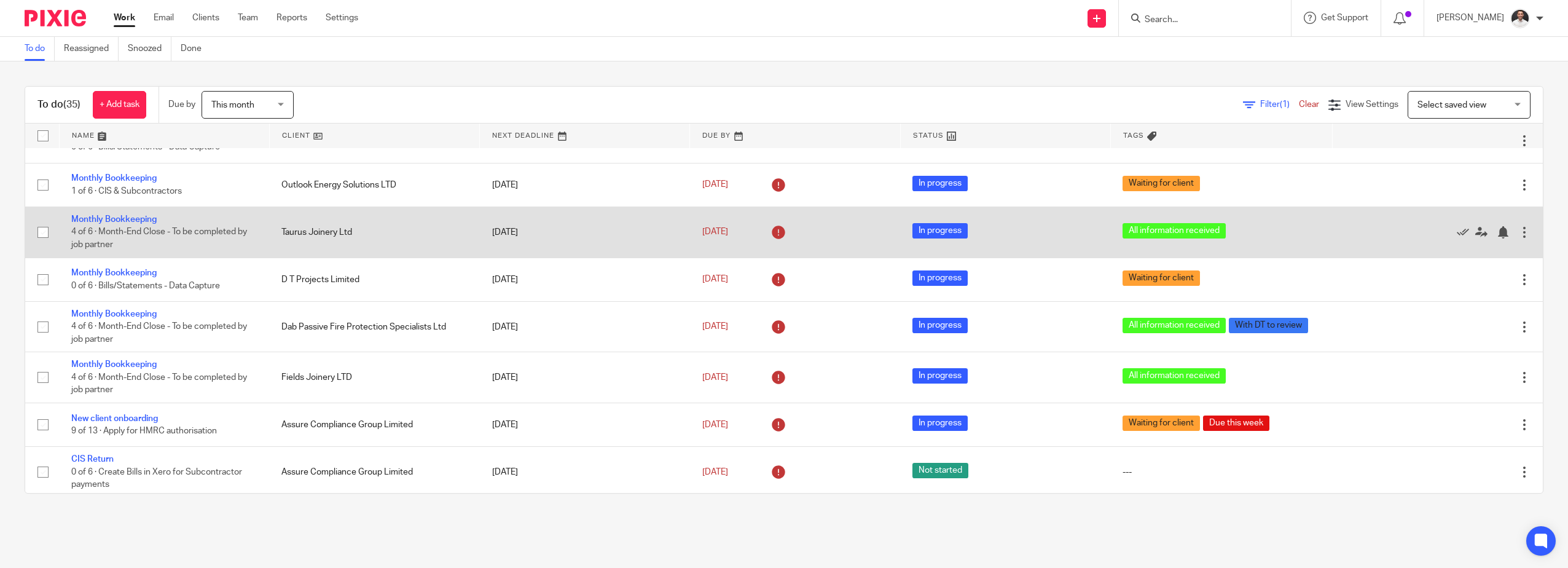
click at [43, 231] on input "checkbox" at bounding box center [43, 232] width 23 height 23
checkbox input "true"
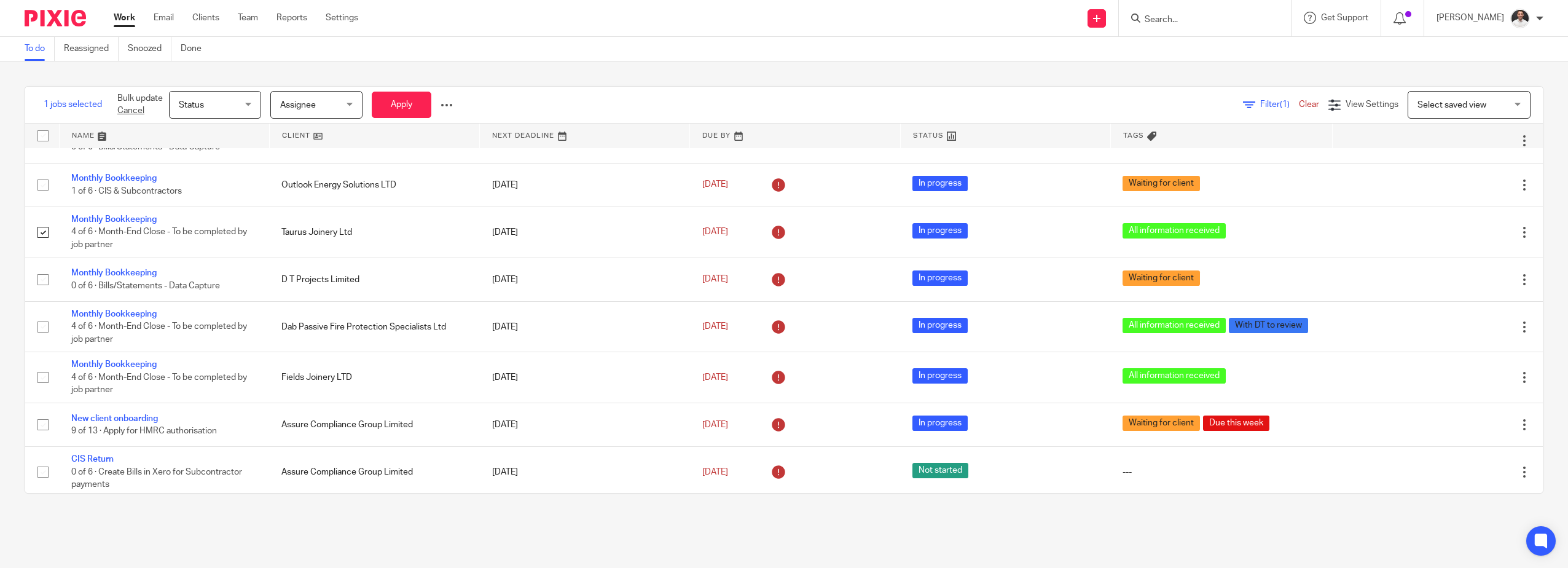
click at [447, 104] on div at bounding box center [446, 104] width 13 height 13
click at [432, 131] on span "Update Tags" at bounding box center [428, 132] width 47 height 8
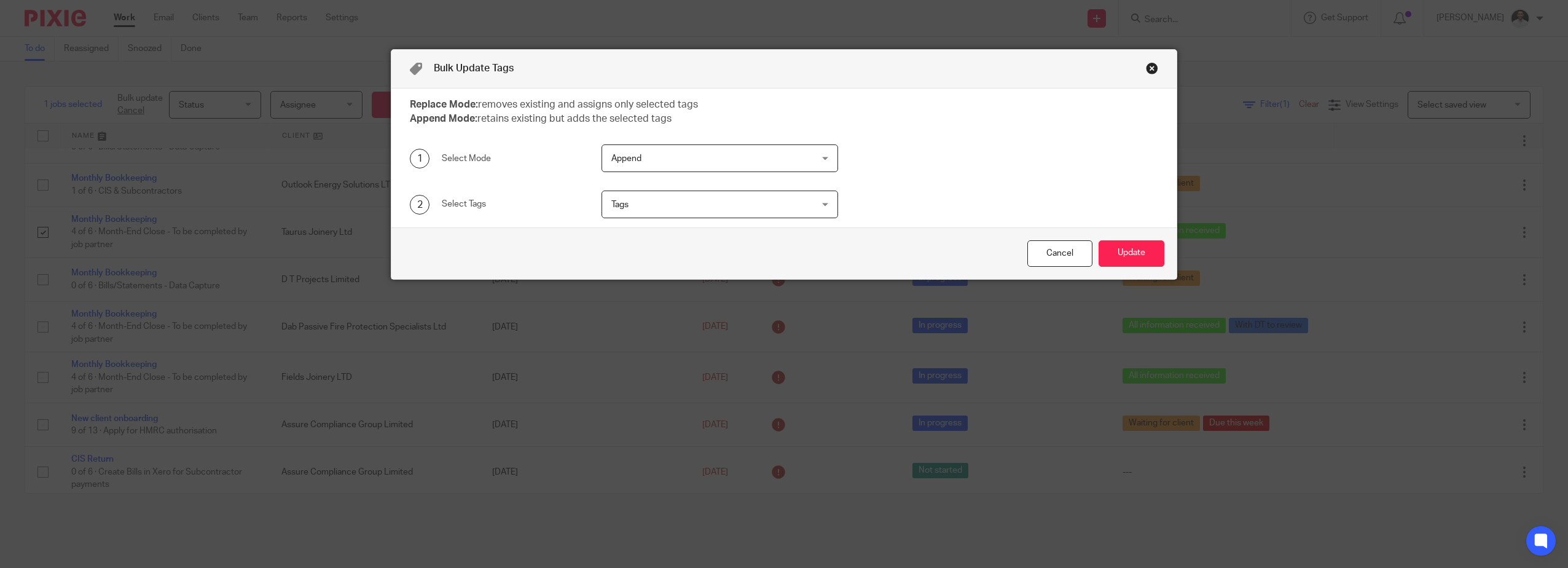
click at [670, 215] on span "Tags" at bounding box center [702, 204] width 181 height 26
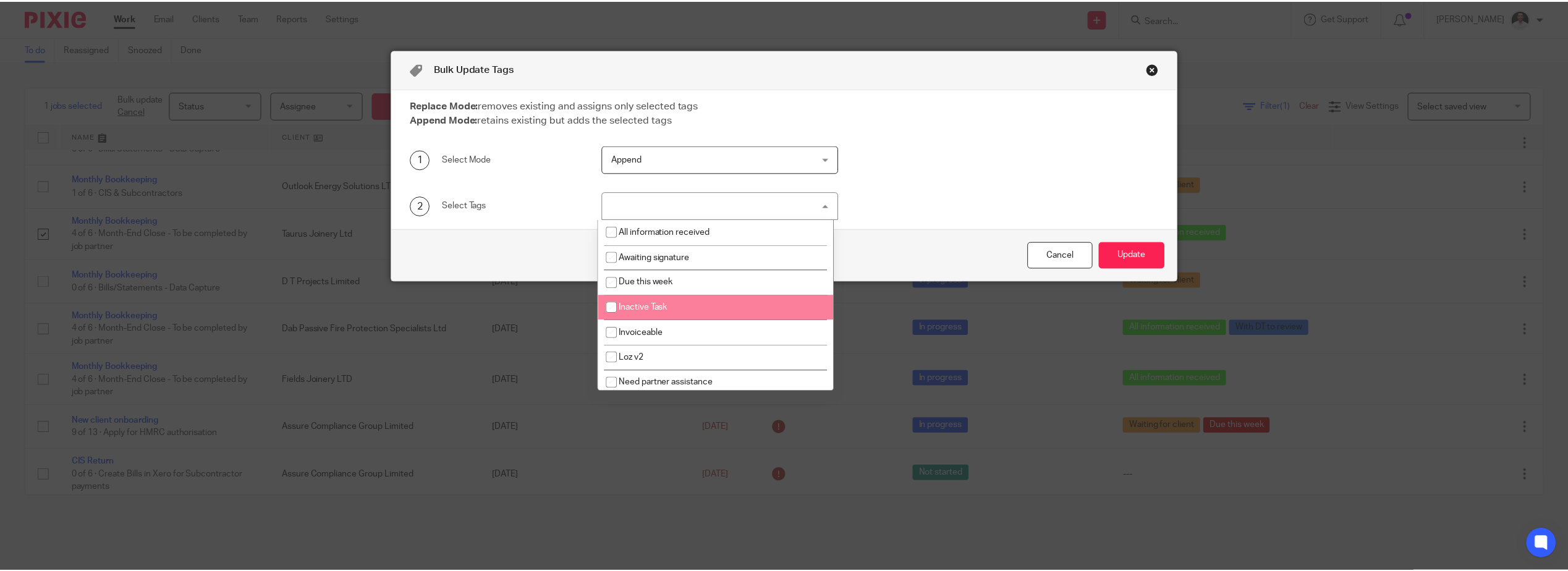
scroll to position [104, 0]
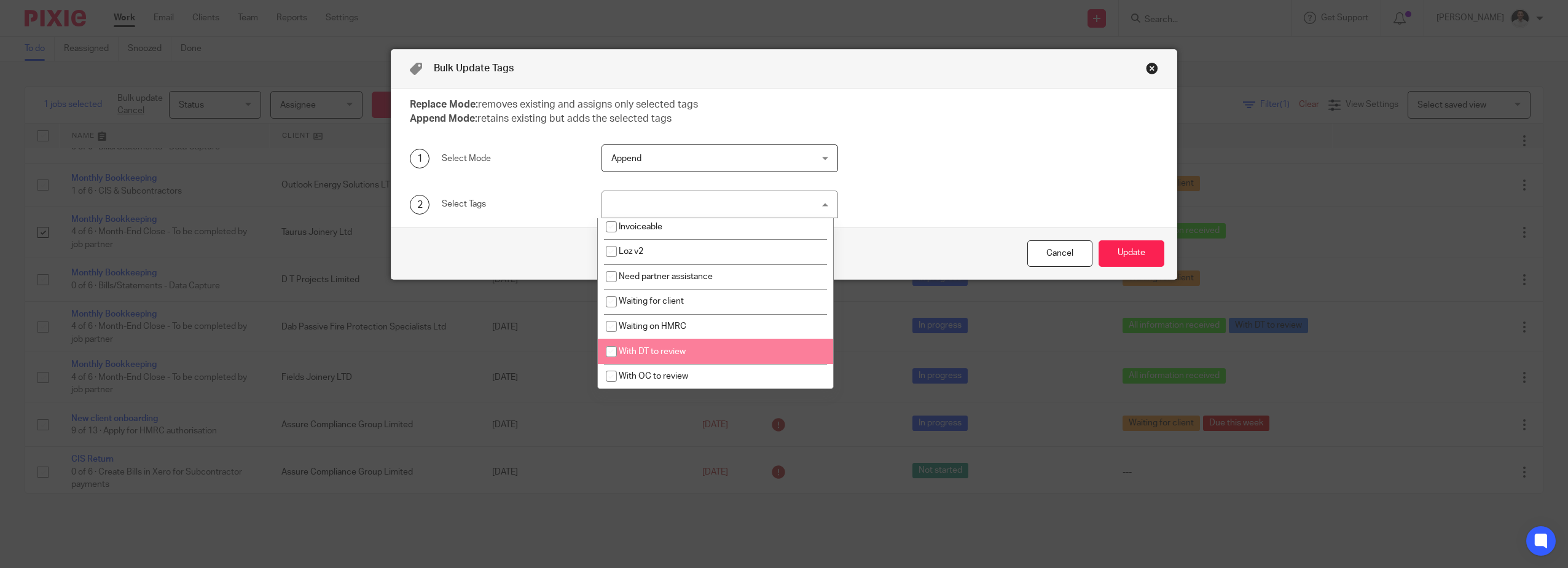
click at [692, 343] on li "With DT to review" at bounding box center [716, 351] width 236 height 25
checkbox input "true"
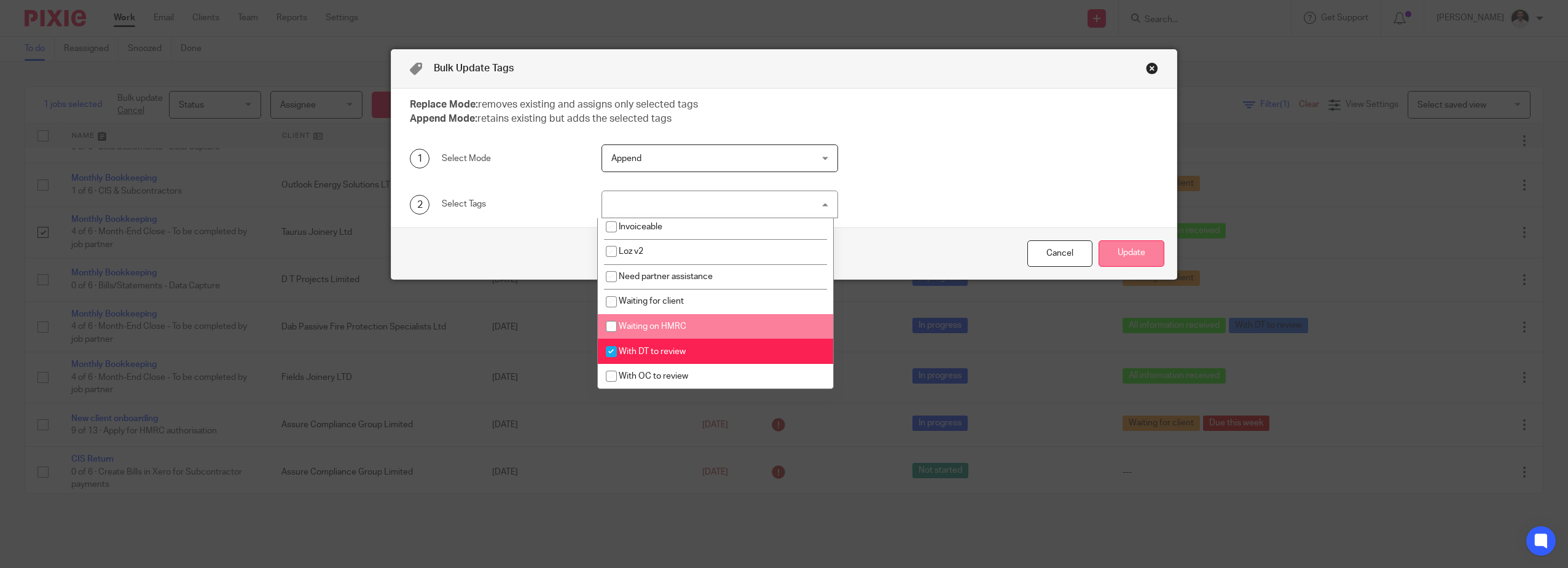
click at [1125, 251] on button "Update" at bounding box center [1131, 254] width 66 height 27
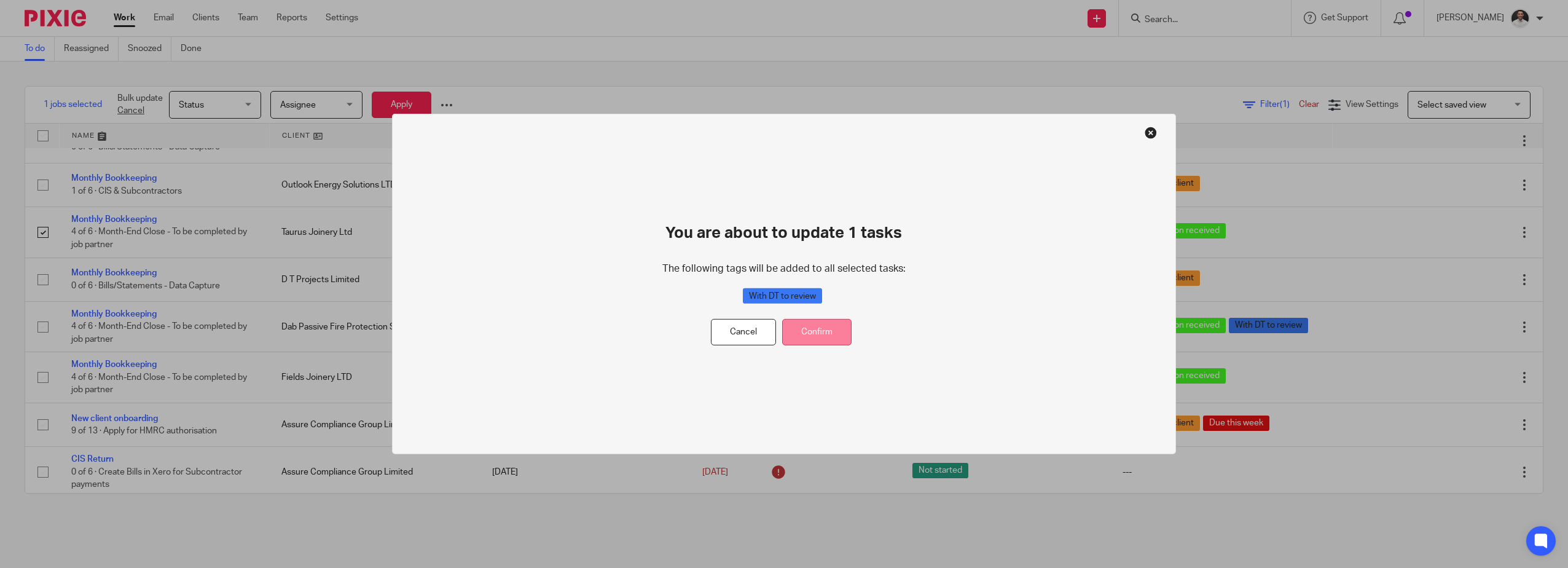
click at [832, 334] on button "Confirm" at bounding box center [816, 332] width 69 height 27
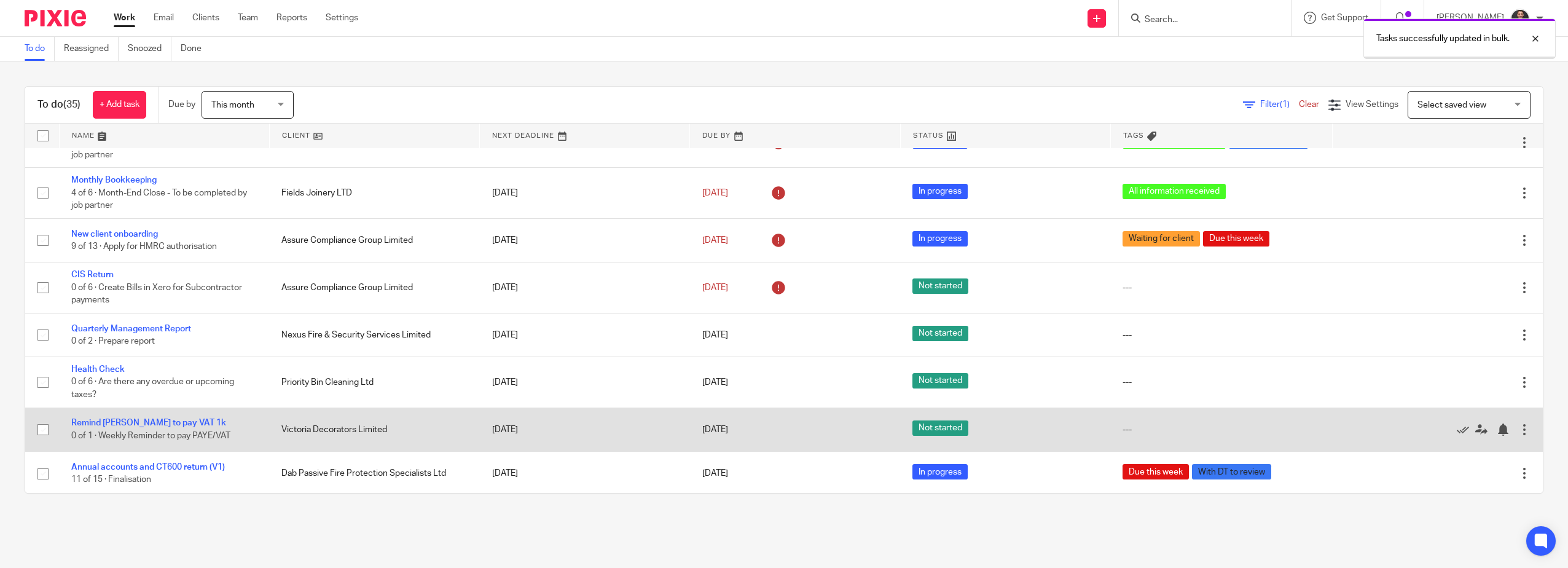
scroll to position [410, 0]
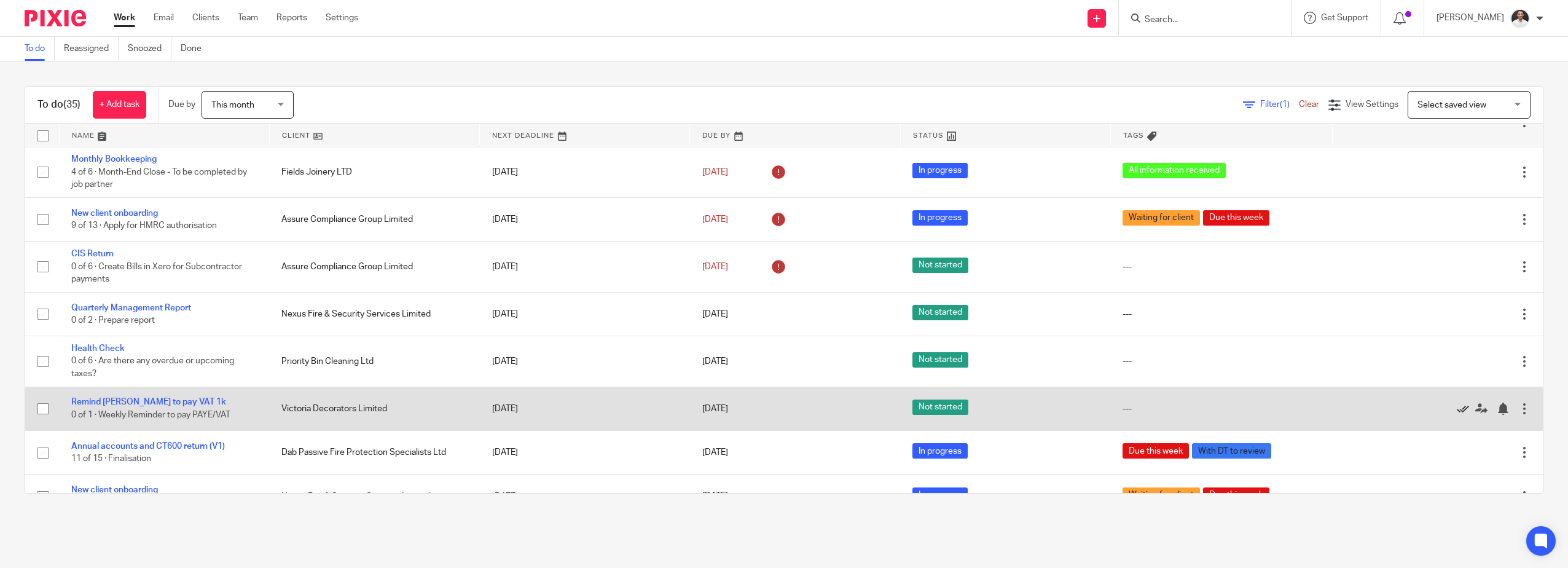
click at [1457, 405] on icon at bounding box center [1463, 408] width 13 height 13
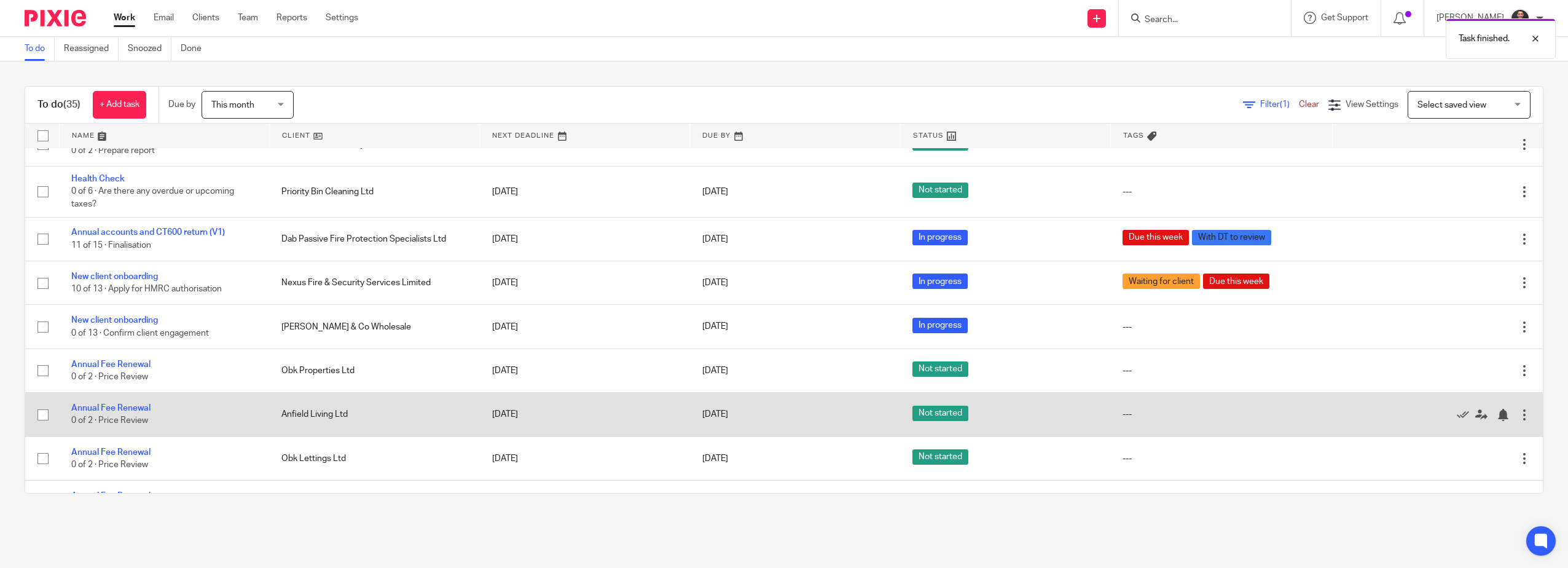
scroll to position [615, 0]
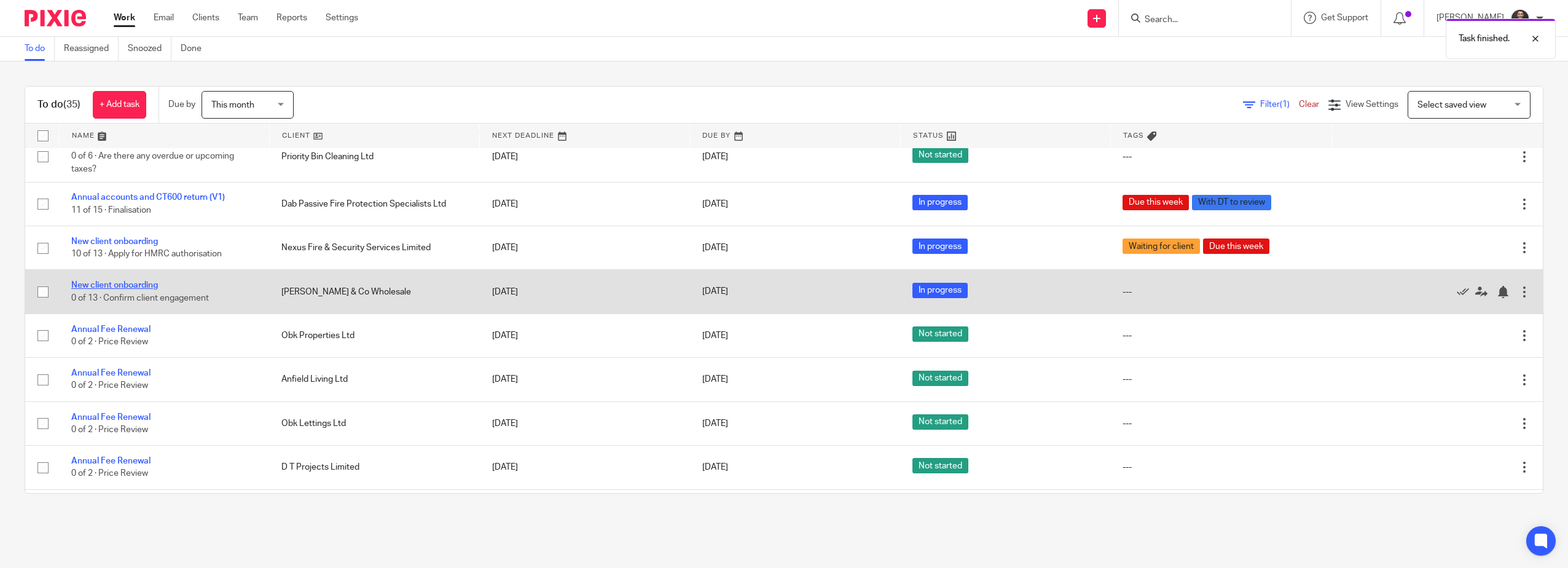
click at [99, 283] on link "New client onboarding" at bounding box center [114, 285] width 87 height 8
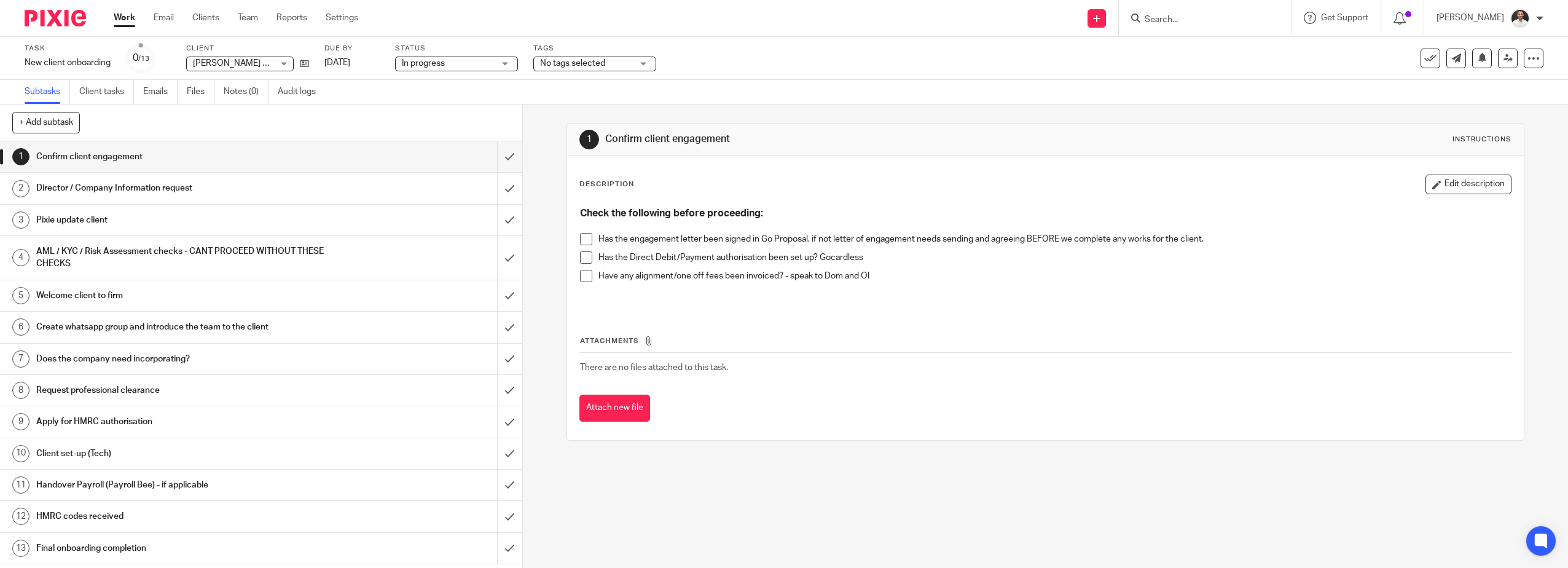
click at [581, 236] on span at bounding box center [586, 239] width 13 height 13
click at [585, 257] on span at bounding box center [586, 257] width 13 height 13
click at [581, 273] on span at bounding box center [586, 276] width 13 height 13
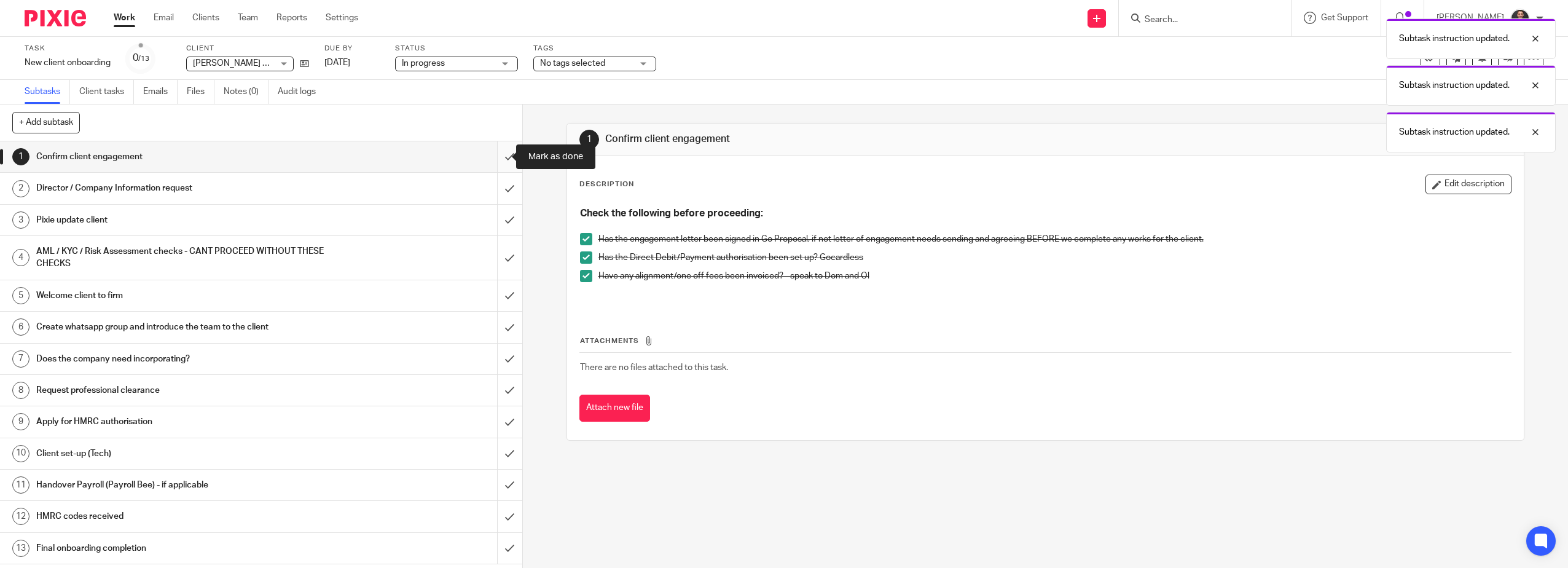
click at [500, 155] on input "submit" at bounding box center [261, 156] width 522 height 31
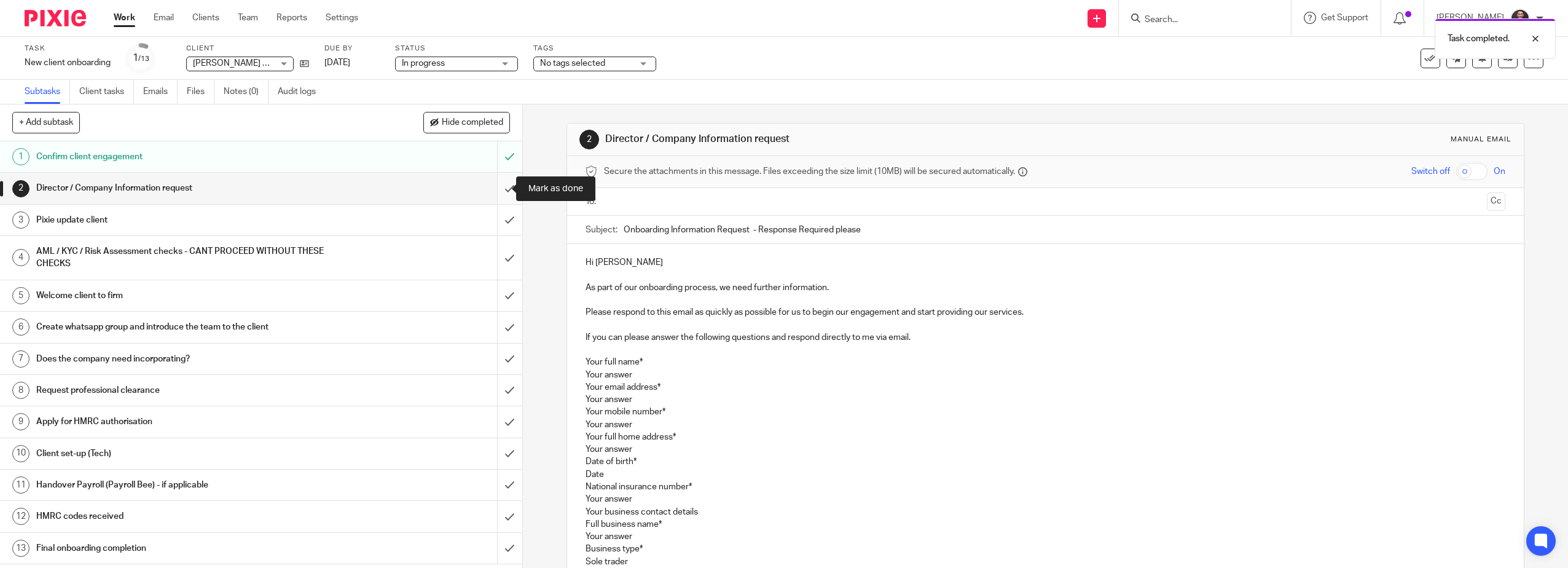
click at [503, 192] on input "submit" at bounding box center [261, 188] width 522 height 31
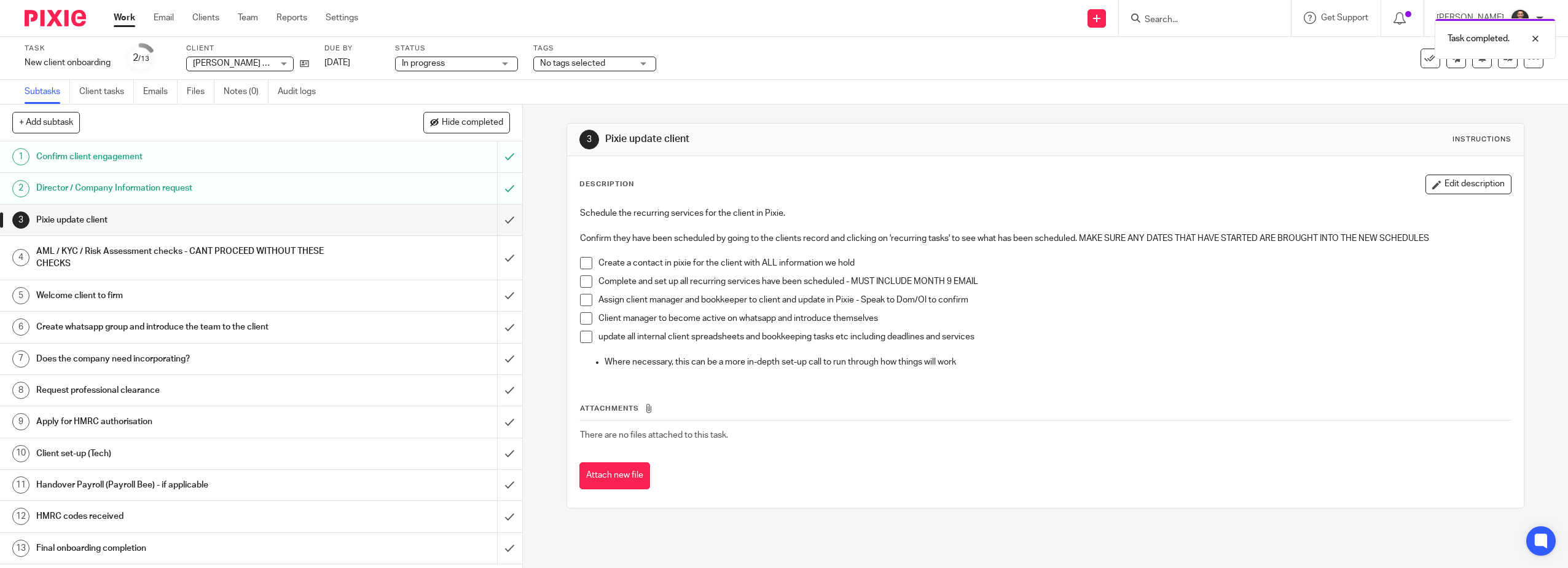
click at [585, 261] on span at bounding box center [586, 262] width 13 height 13
click at [582, 281] on span at bounding box center [586, 281] width 13 height 13
click at [586, 301] on span at bounding box center [586, 300] width 13 height 13
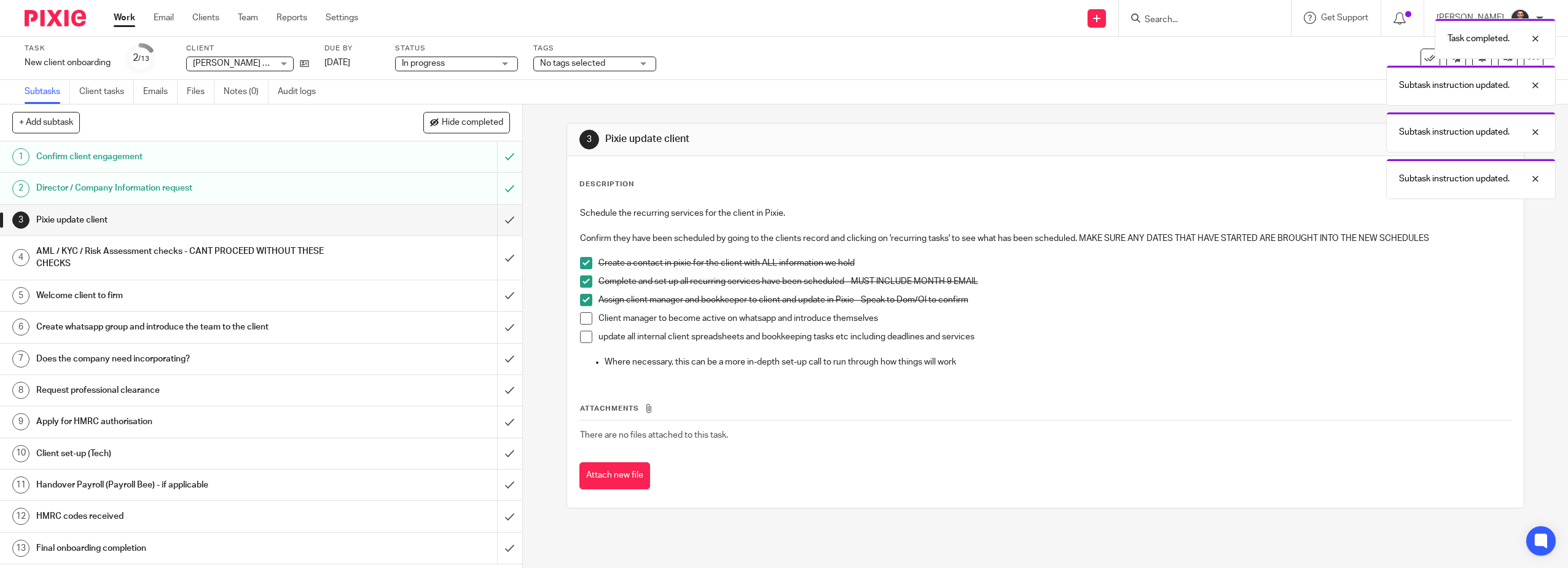
click at [585, 317] on span at bounding box center [586, 318] width 13 height 13
click at [585, 336] on span at bounding box center [586, 337] width 13 height 13
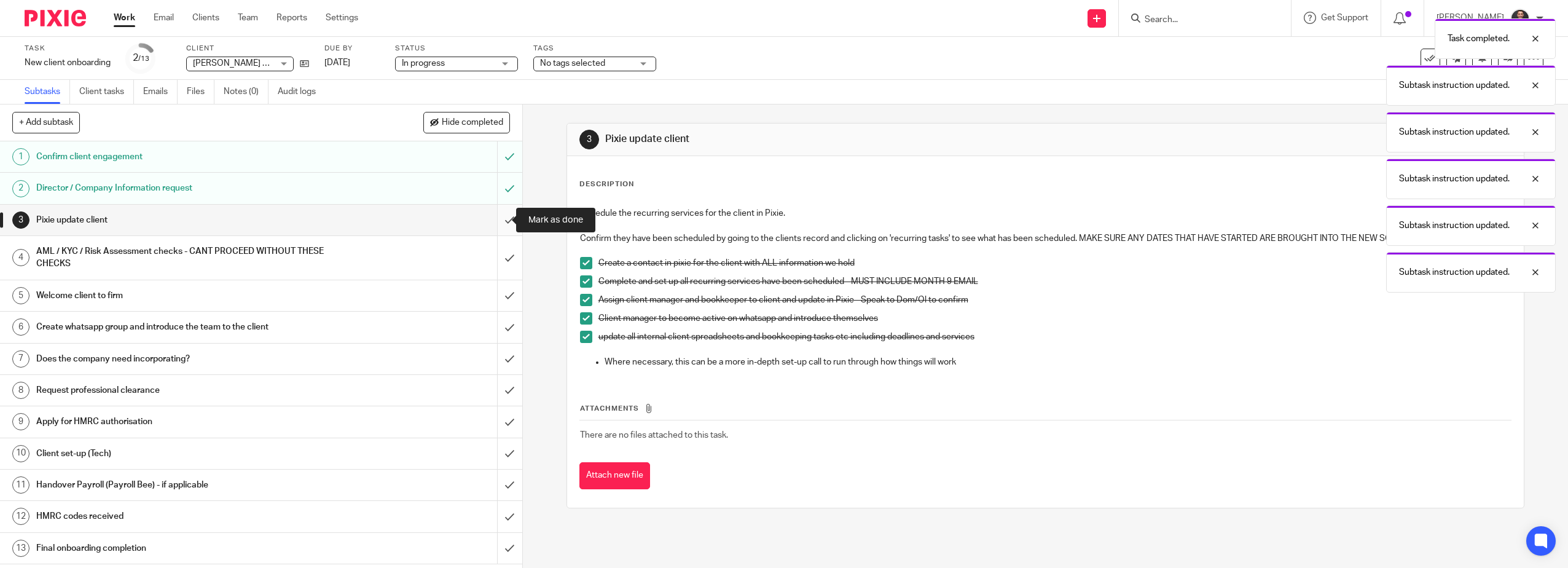
click at [496, 220] on input "submit" at bounding box center [261, 220] width 522 height 31
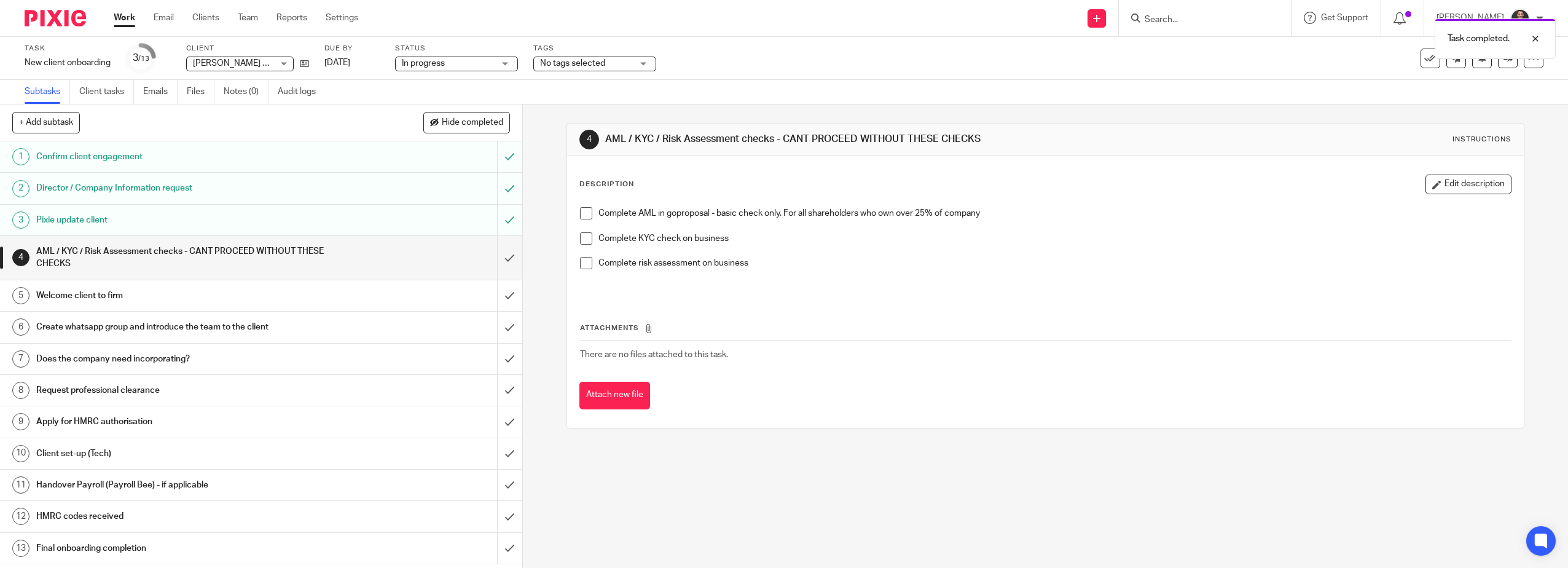
click at [623, 63] on span "No tags selected" at bounding box center [586, 63] width 92 height 13
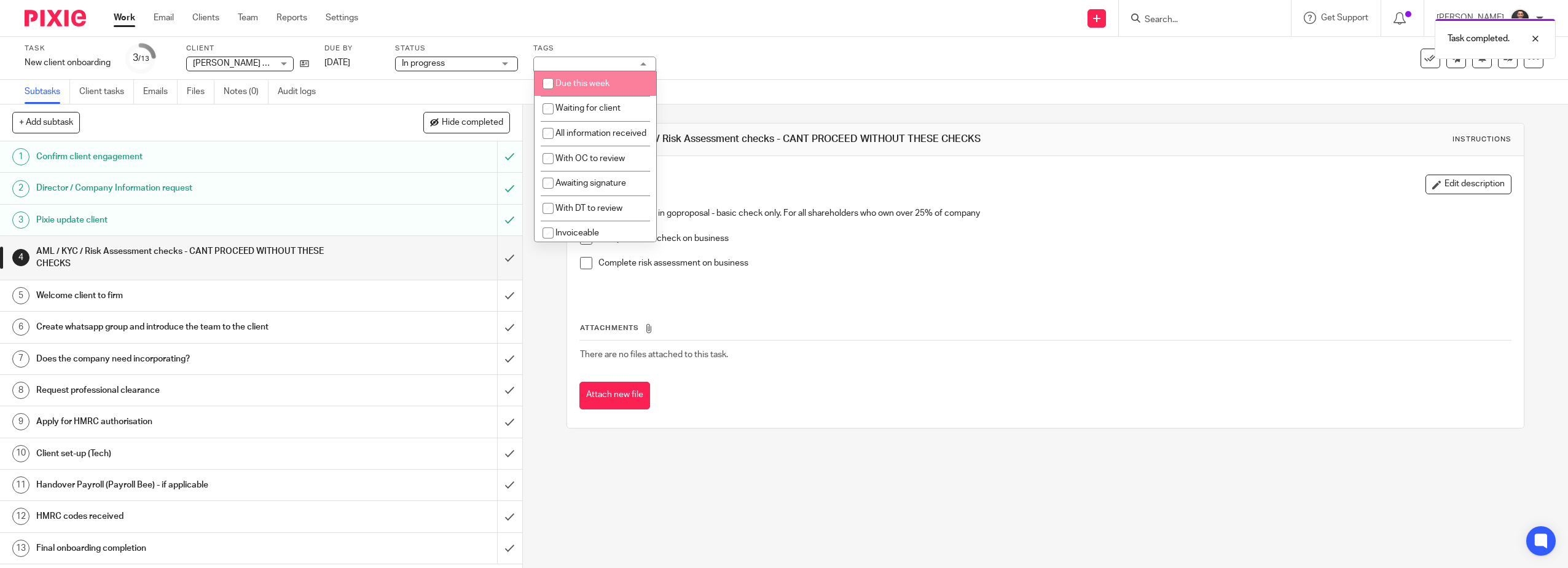
click at [580, 89] on li "Due this week" at bounding box center [596, 84] width 122 height 25
checkbox input "true"
click at [829, 94] on div "Subtasks Client tasks Emails Files Notes (0) Audit logs" at bounding box center [784, 92] width 1568 height 24
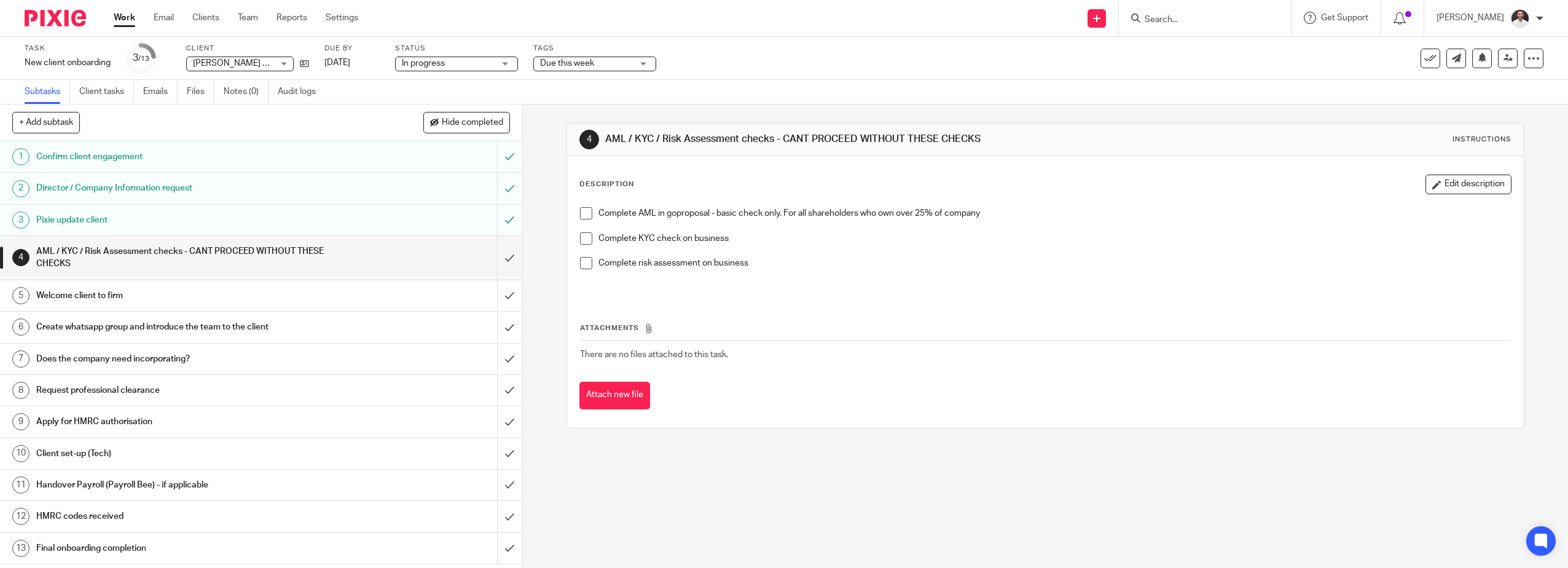
click at [62, 17] on img at bounding box center [55, 18] width 62 height 17
